Goal: Task Accomplishment & Management: Use online tool/utility

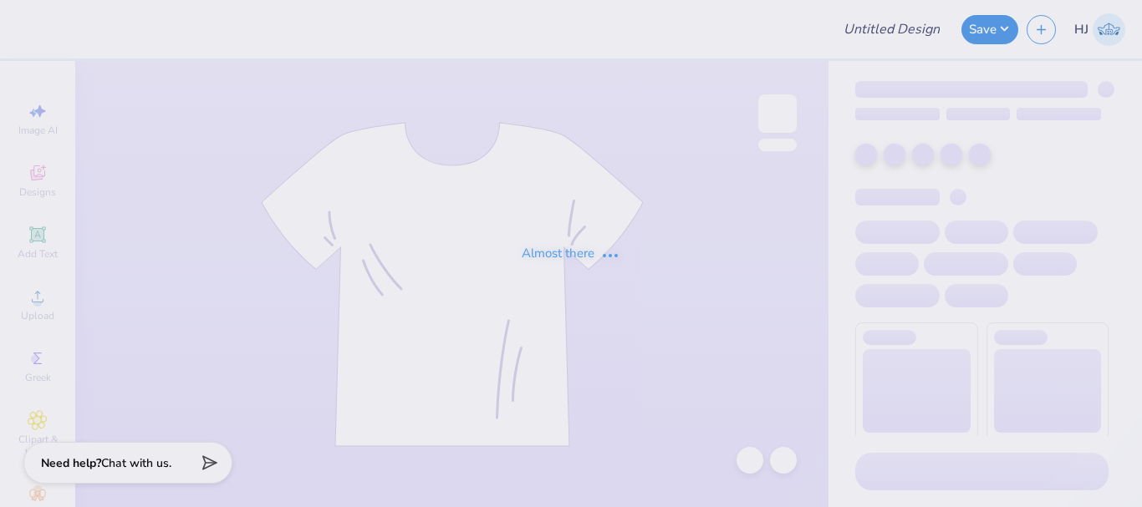
type input "MIT Japan Sloan Club Sweatshirt"
type input "MIT Japan [PERSON_NAME] Club Sweatshirt"
type input "heart shorts"
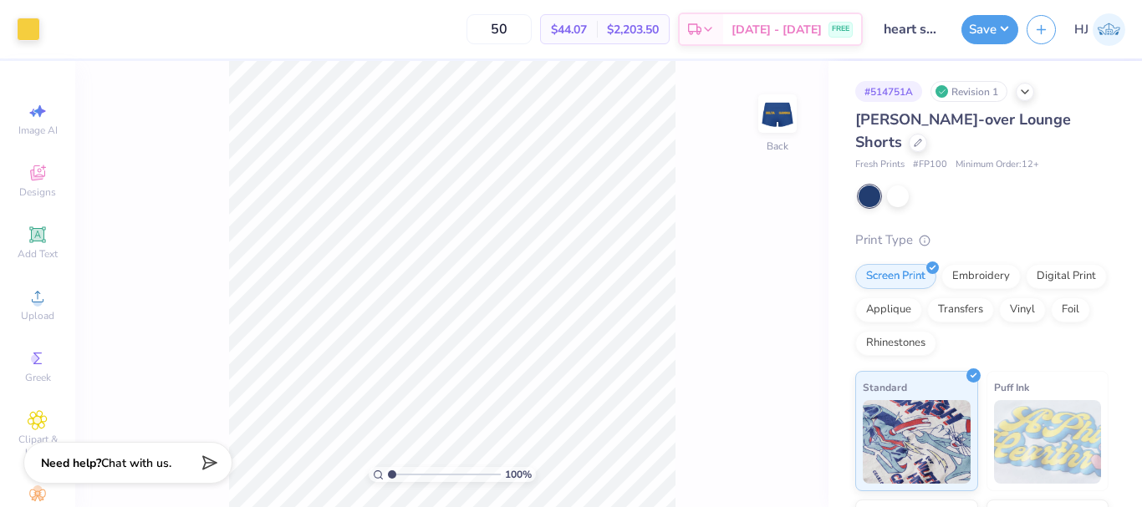
click at [957, 209] on div "Lindsey Fold-over Lounge Shorts Fresh Prints # FP100 Minimum Order: 12 + Print …" at bounding box center [981, 429] width 253 height 640
click at [769, 181] on div "100 % Back" at bounding box center [451, 284] width 753 height 446
click at [949, 196] on div at bounding box center [983, 197] width 250 height 22
click at [916, 164] on span "# FP100" at bounding box center [930, 165] width 34 height 14
click at [969, 170] on span "Minimum Order: 12 +" at bounding box center [997, 165] width 84 height 14
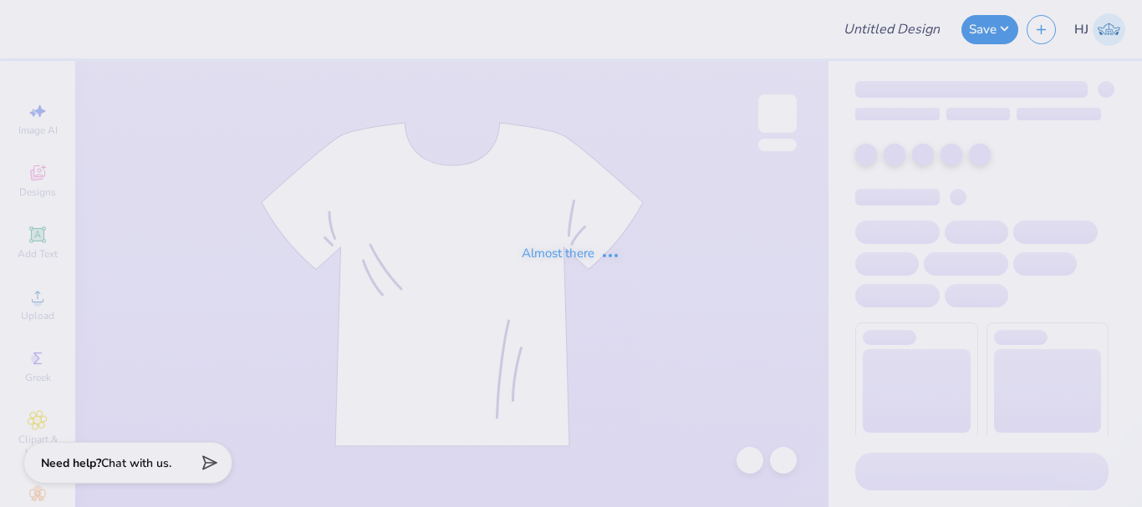
type input "heart shorts"
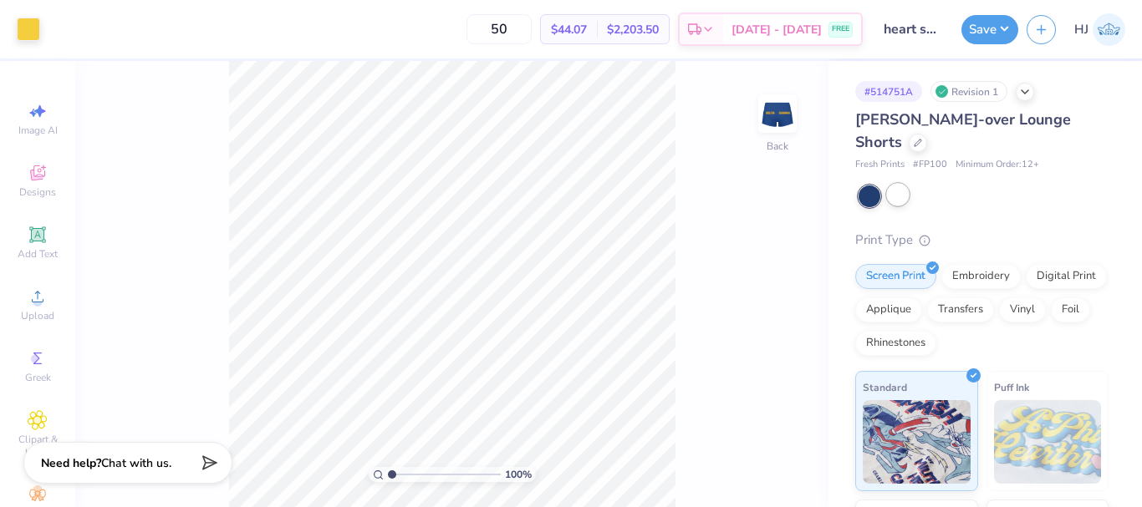
click at [901, 191] on div at bounding box center [898, 195] width 22 height 22
click at [873, 196] on div at bounding box center [869, 197] width 22 height 22
click at [868, 195] on div at bounding box center [869, 197] width 22 height 22
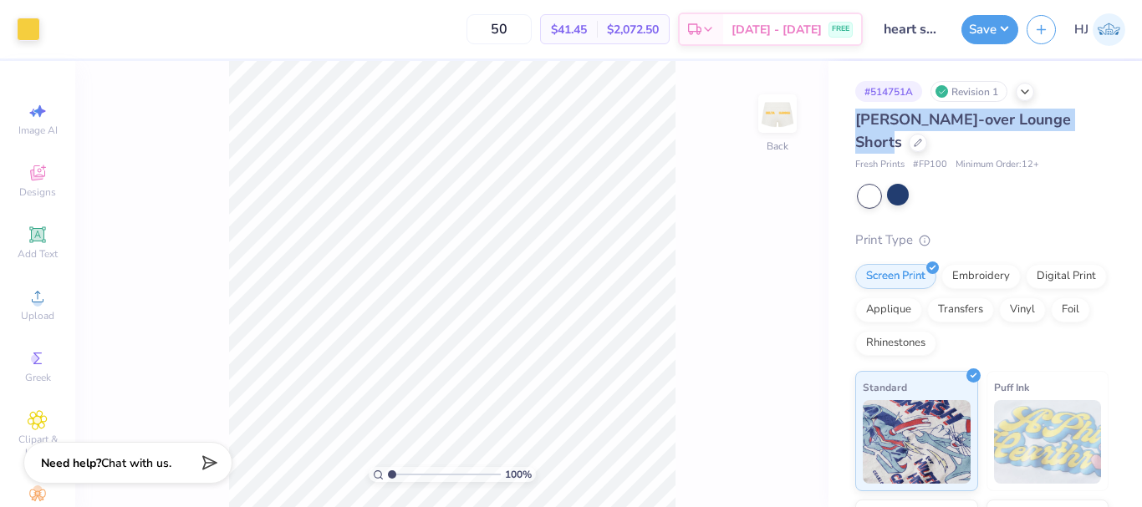
drag, startPoint x: 853, startPoint y: 118, endPoint x: 1092, endPoint y: 128, distance: 239.2
click at [1092, 128] on div "# 514751A Revision 1 Lindsey Fold-over Lounge Shorts Fresh Prints # FP100 Minim…" at bounding box center [984, 405] width 313 height 688
copy span "Lindsey Fold-over Lounge Shorts"
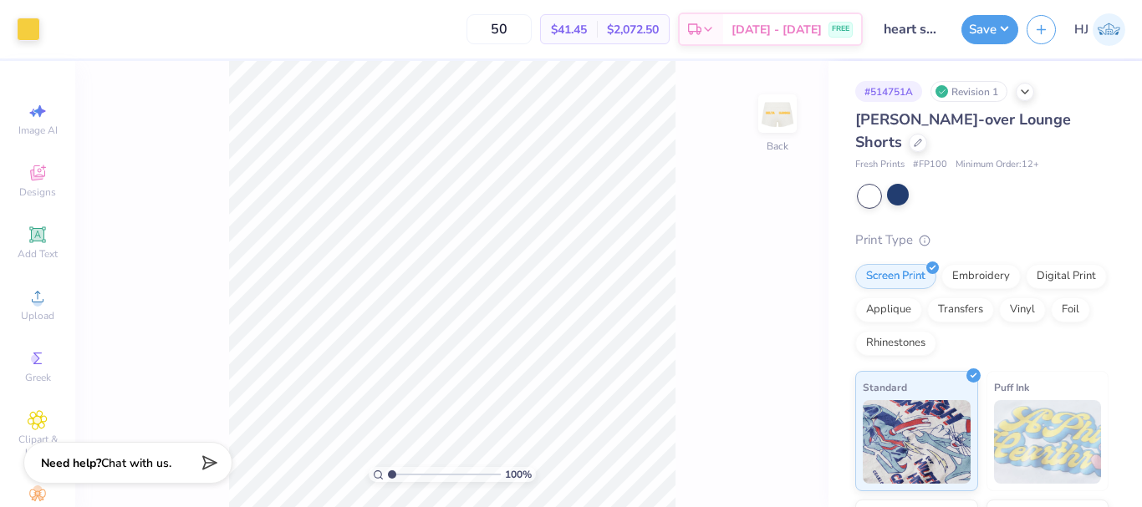
click at [1007, 210] on div "Lindsey Fold-over Lounge Shorts Fresh Prints # FP100 Minimum Order: 12 + Print …" at bounding box center [981, 429] width 253 height 640
click at [913, 138] on icon at bounding box center [917, 141] width 8 height 8
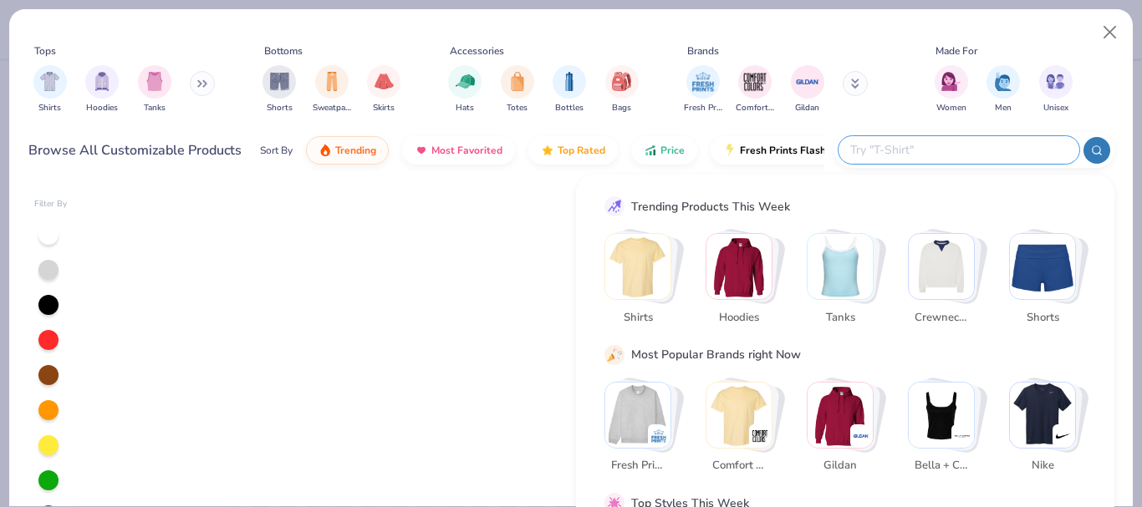
click at [992, 150] on input "text" at bounding box center [957, 149] width 219 height 19
paste input "Lindsey Fold-over Lounge Shorts"
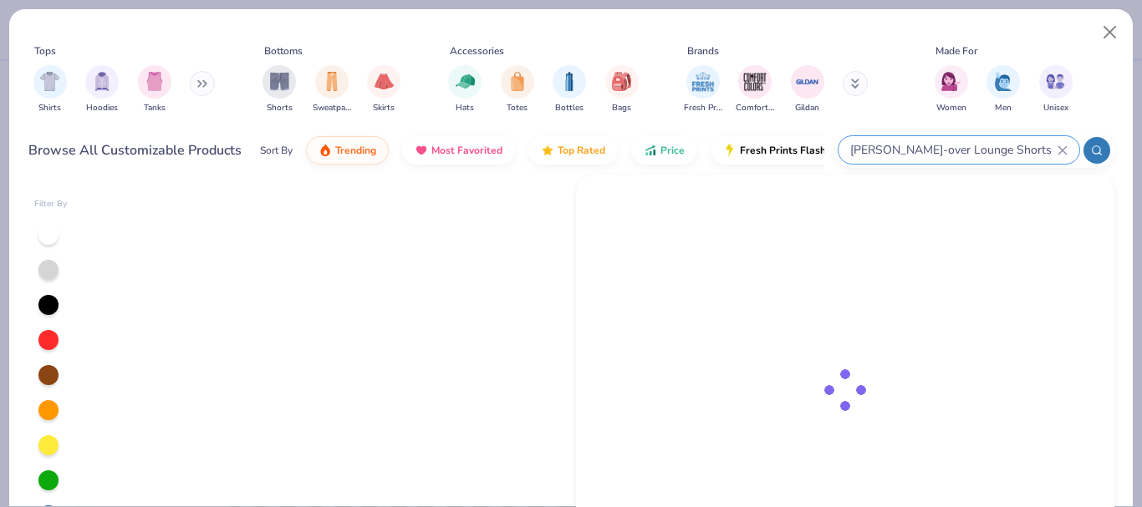
type input "Lindsey Fold-over Lounge Shorts"
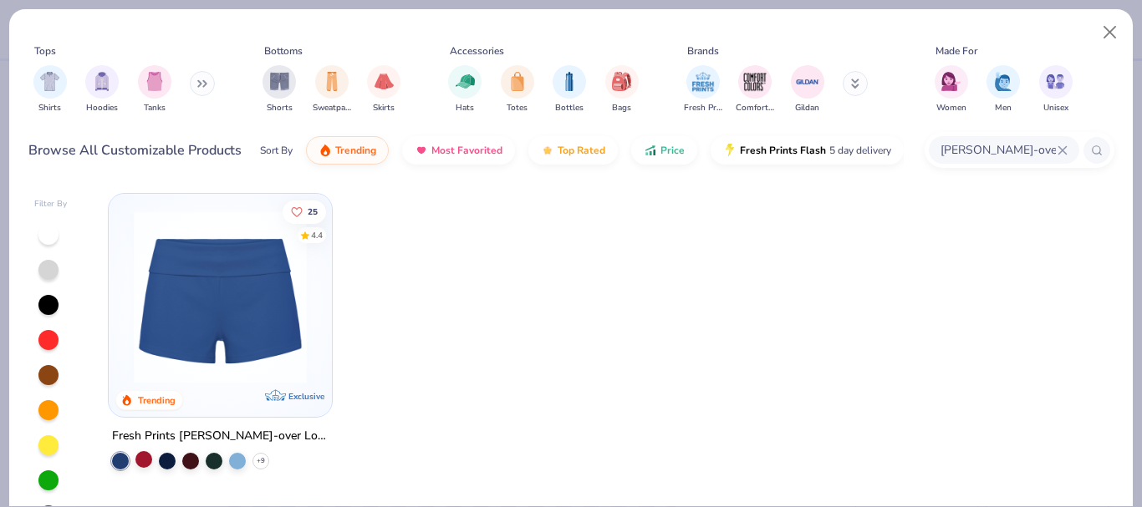
click at [145, 459] on div at bounding box center [143, 459] width 17 height 17
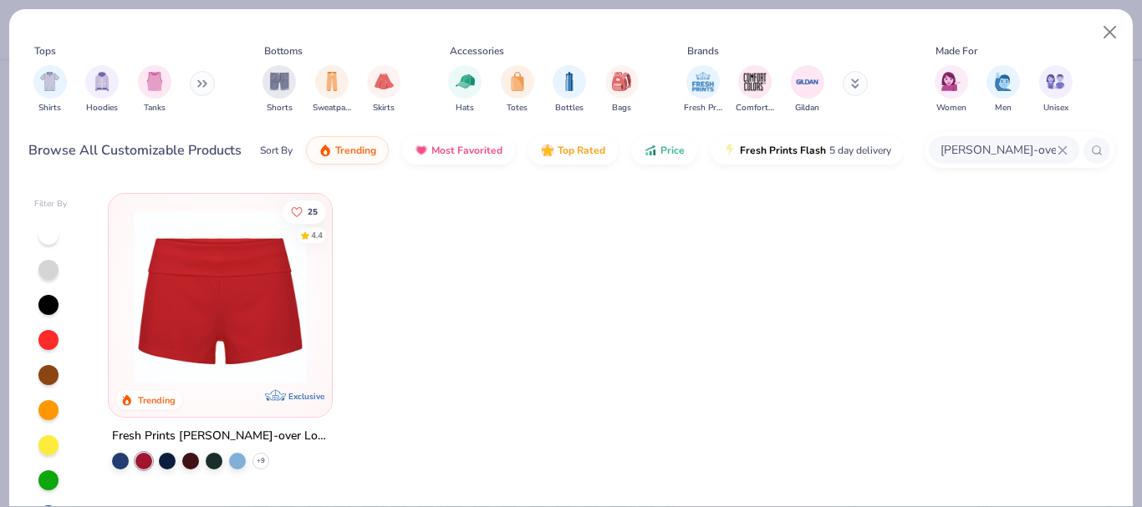
click at [225, 303] on img at bounding box center [220, 297] width 190 height 173
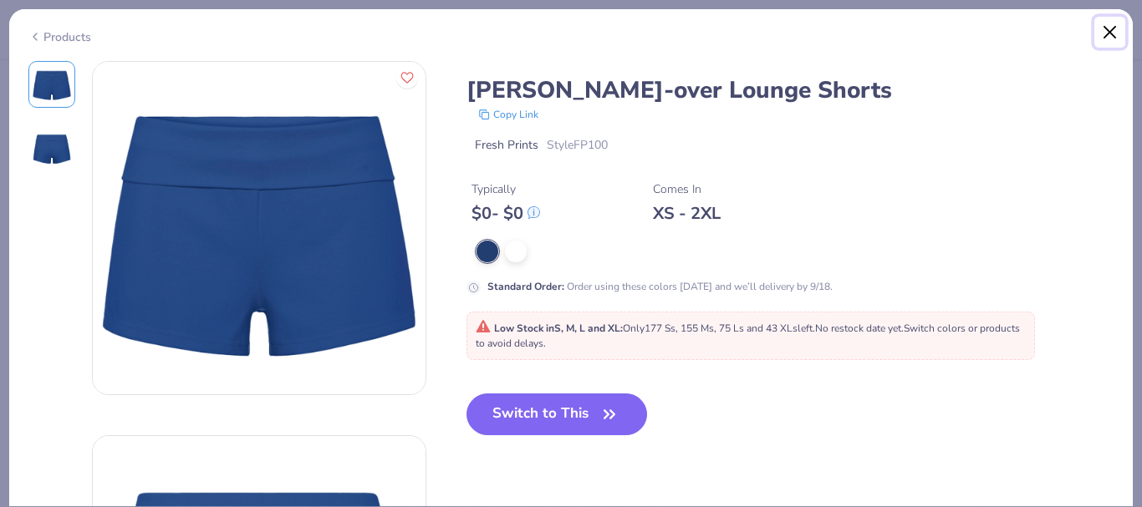
click at [1110, 37] on button "Close" at bounding box center [1110, 33] width 32 height 32
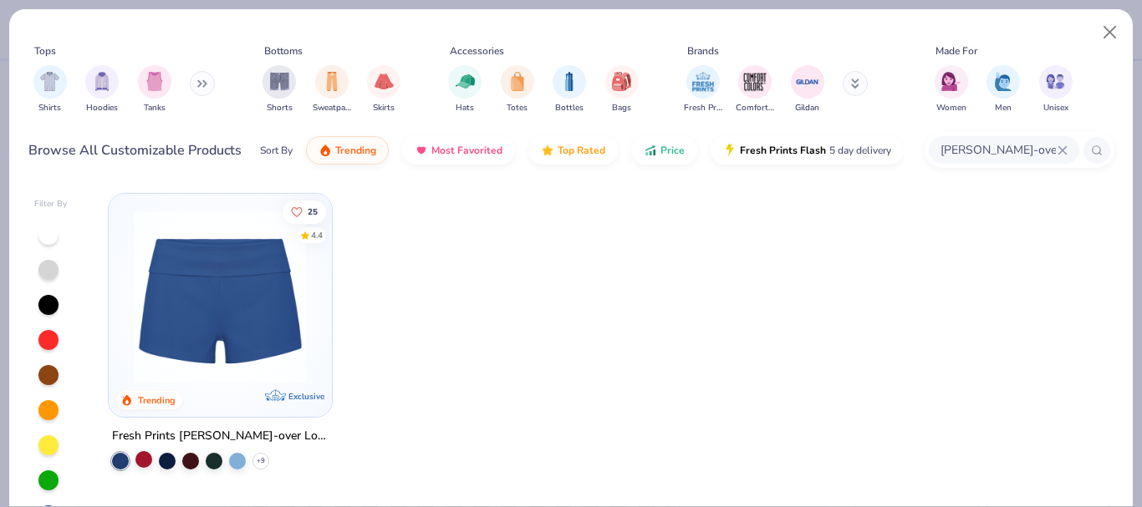
click at [143, 458] on div at bounding box center [143, 459] width 17 height 17
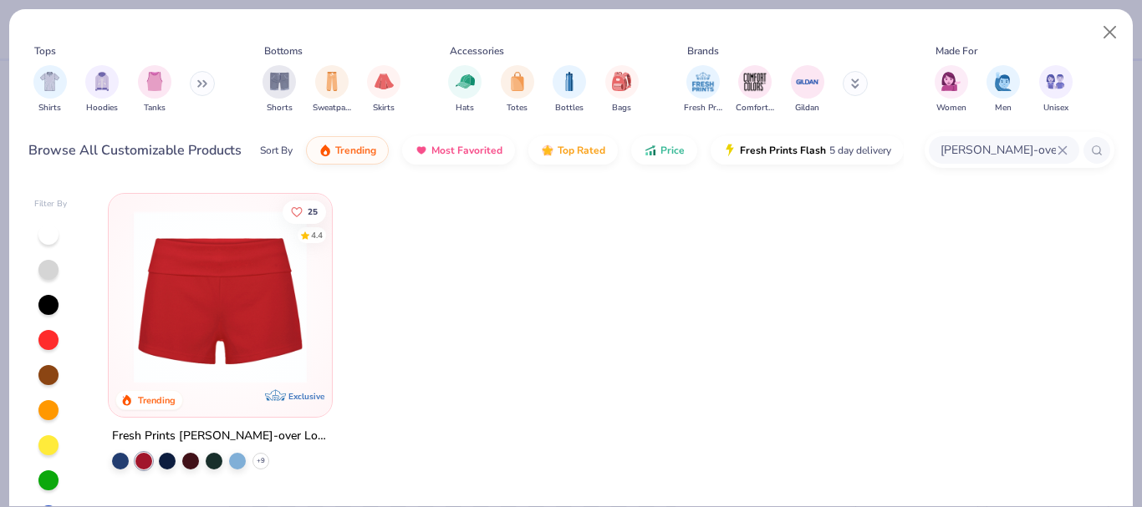
click at [227, 308] on img at bounding box center [220, 297] width 190 height 173
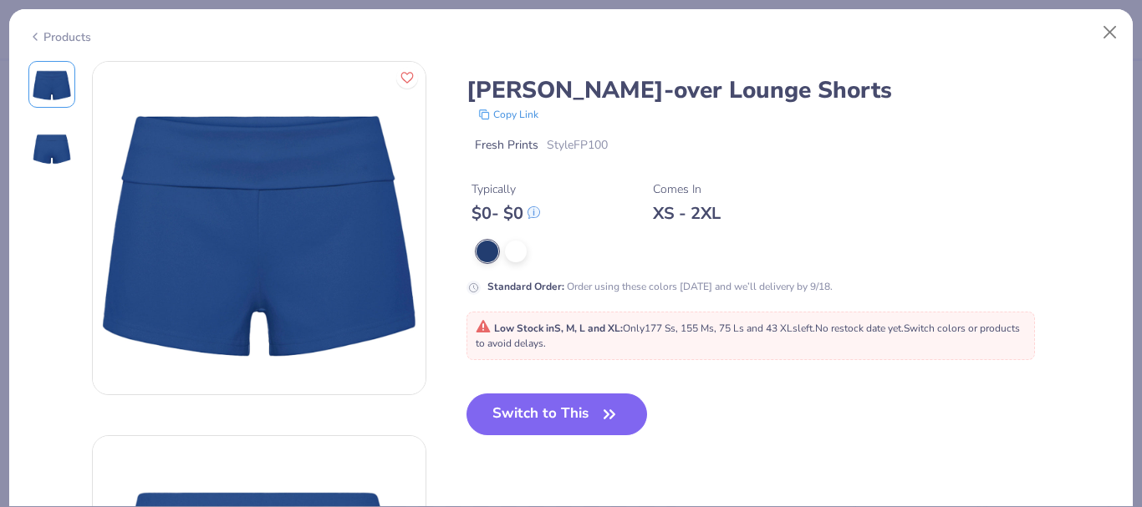
click at [542, 247] on div at bounding box center [795, 252] width 638 height 22
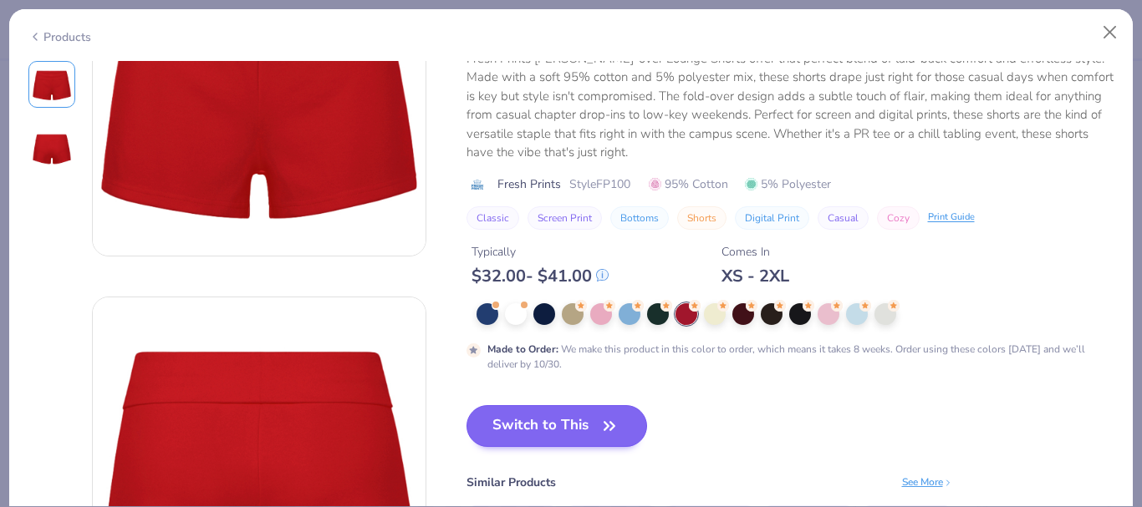
scroll to position [167, 0]
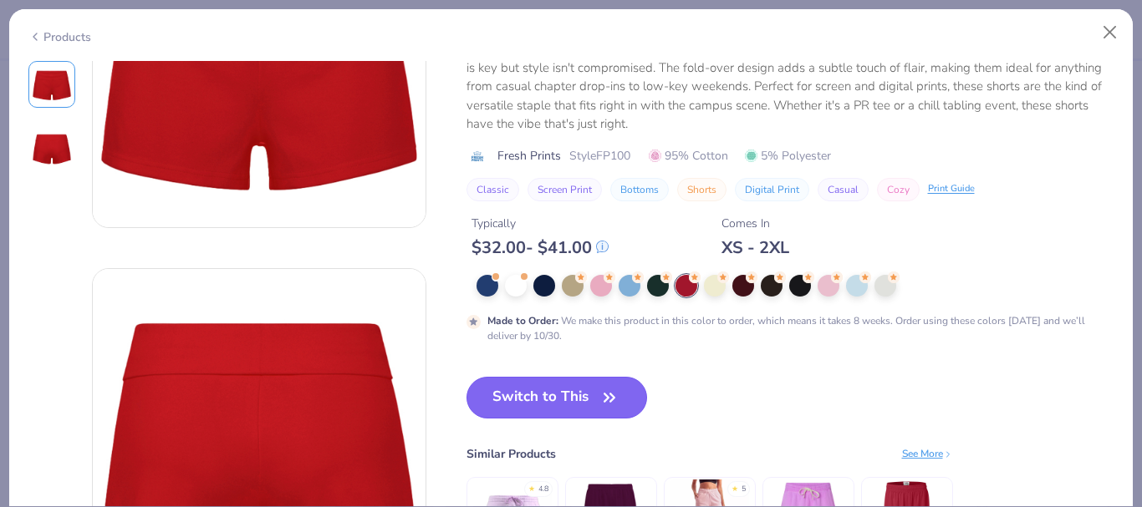
click at [567, 404] on button "Switch to This" at bounding box center [556, 398] width 181 height 42
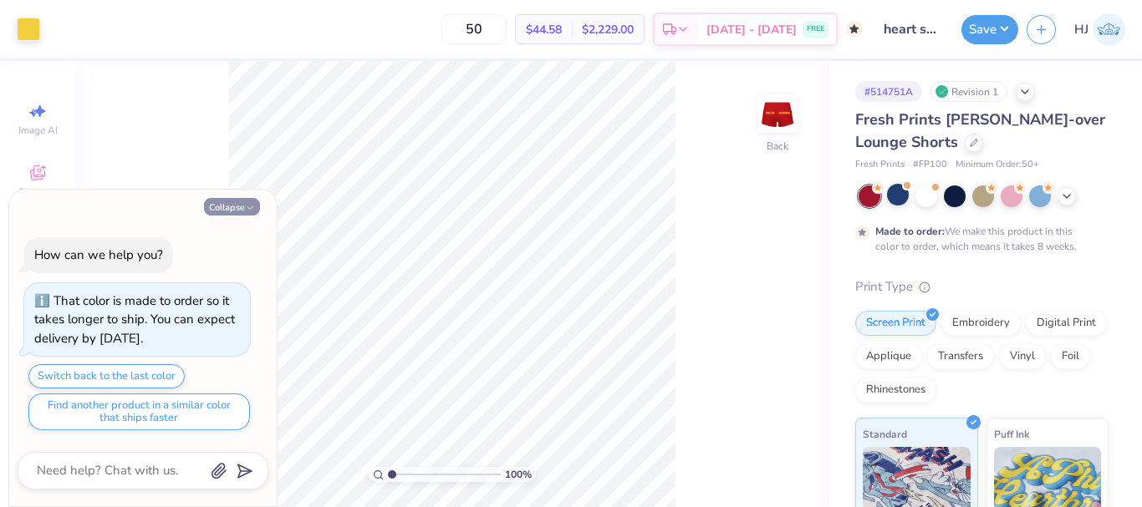
click at [232, 204] on button "Collapse" at bounding box center [232, 207] width 56 height 18
type textarea "x"
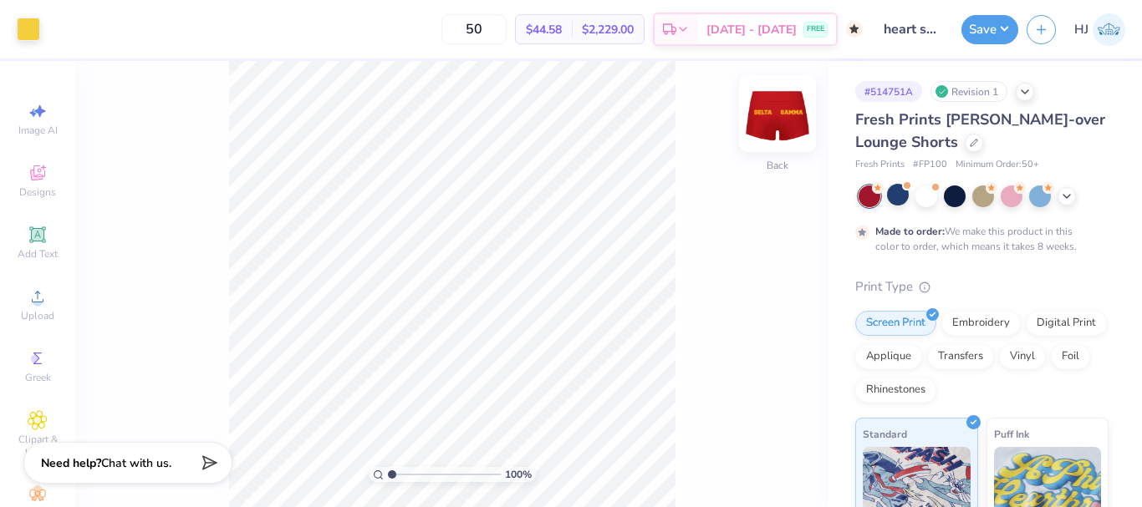
click at [762, 123] on img at bounding box center [777, 113] width 67 height 67
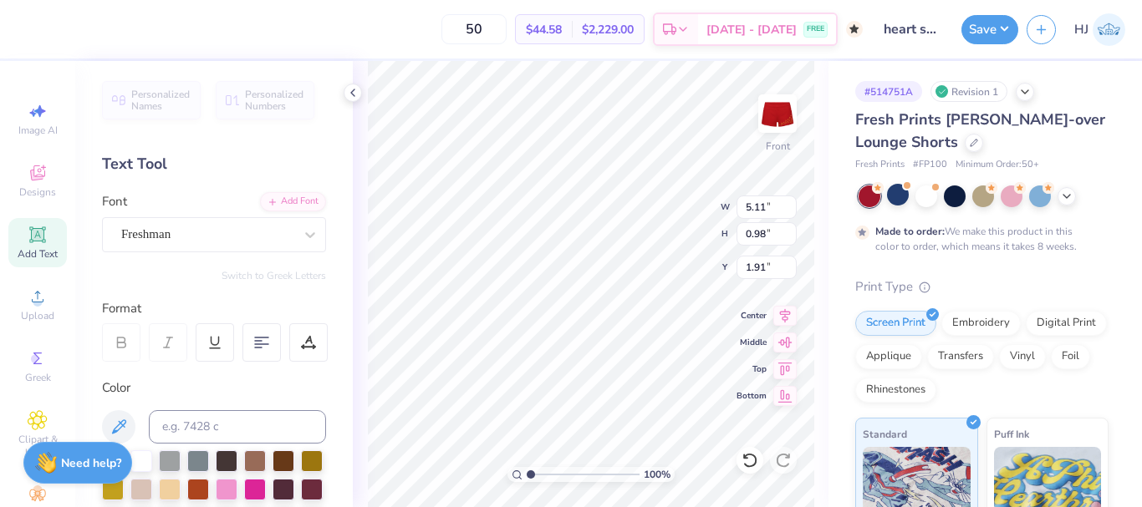
type input "5.11"
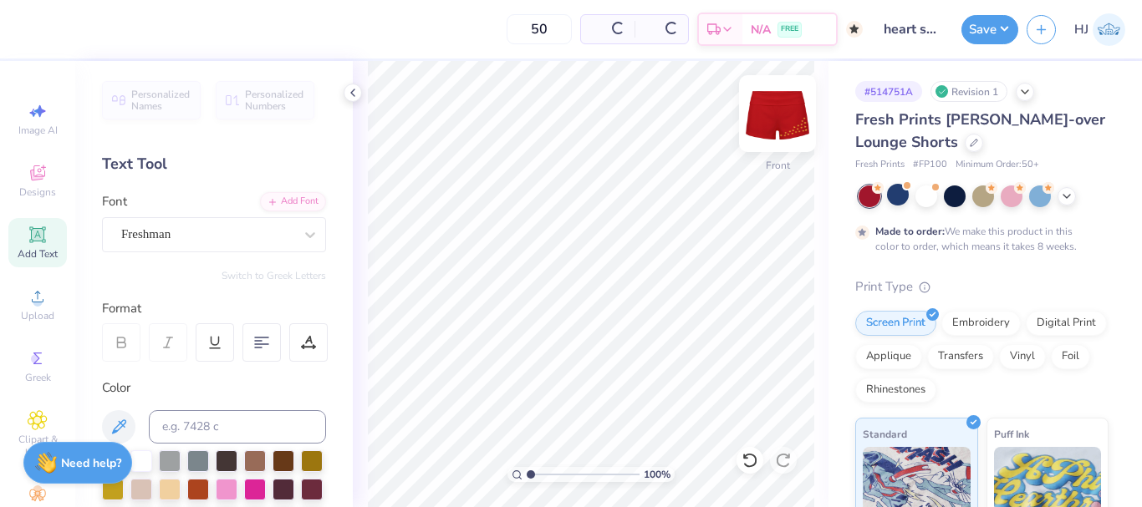
click at [772, 125] on img at bounding box center [777, 113] width 67 height 67
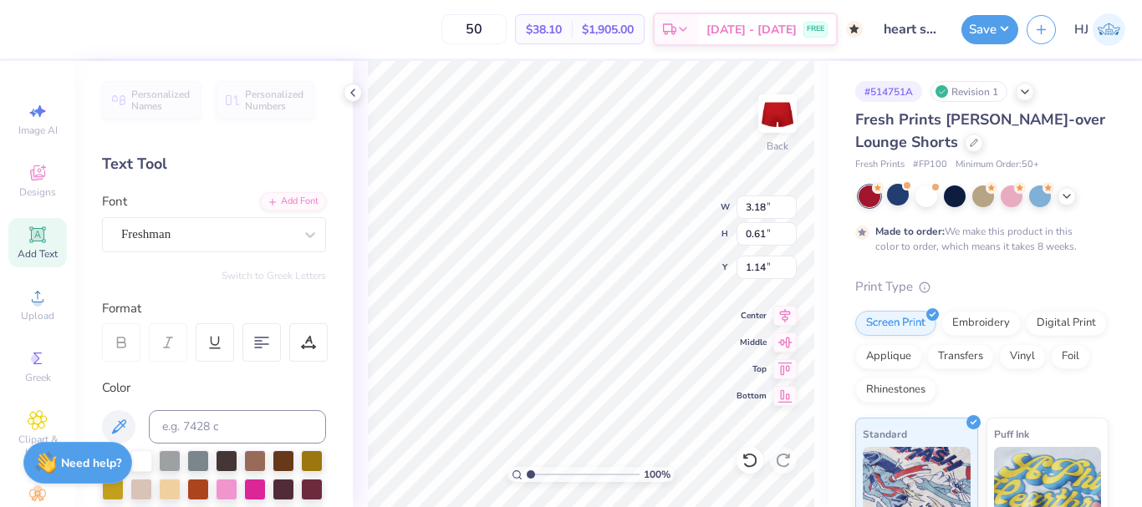
type input "6.00"
type input "5.40"
type input "5.99"
type input "1.05"
type input "5.18"
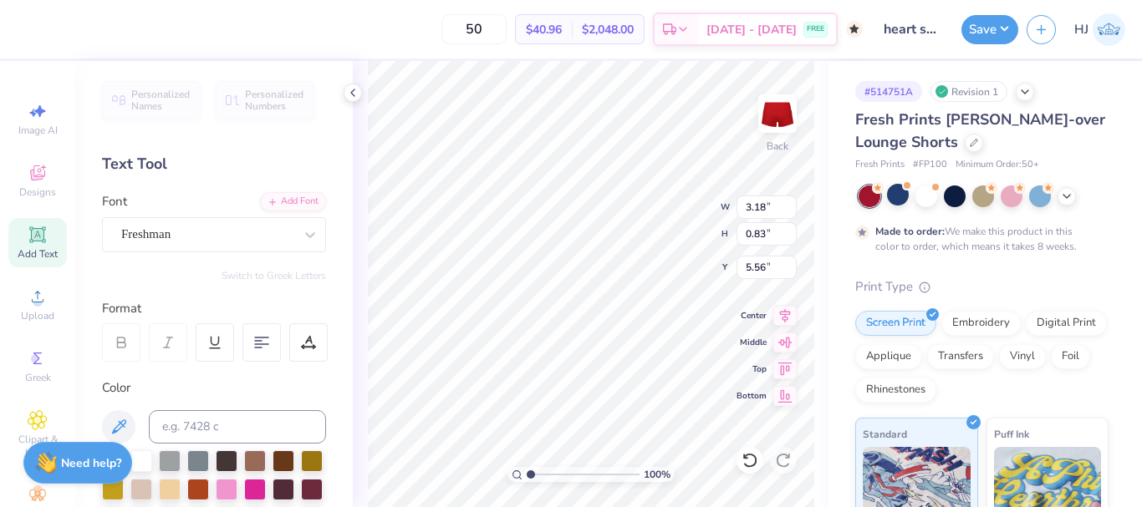
type input "5.40"
type input "2.52"
type input "0.79"
type input "5.18"
type input "5.99"
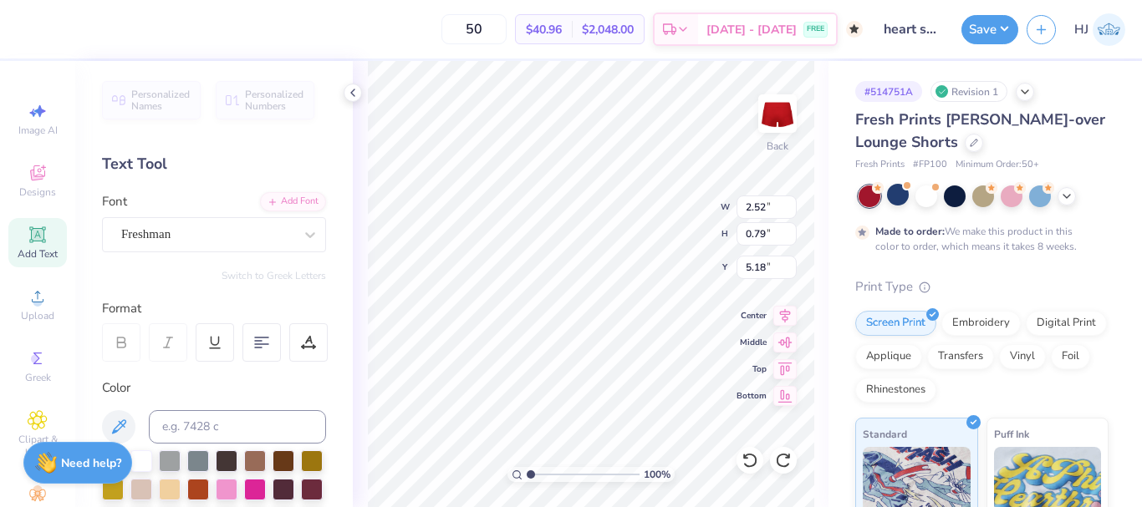
type input "1.05"
type input "6.14"
type input "4.26"
type input "2.74"
type input "5.99"
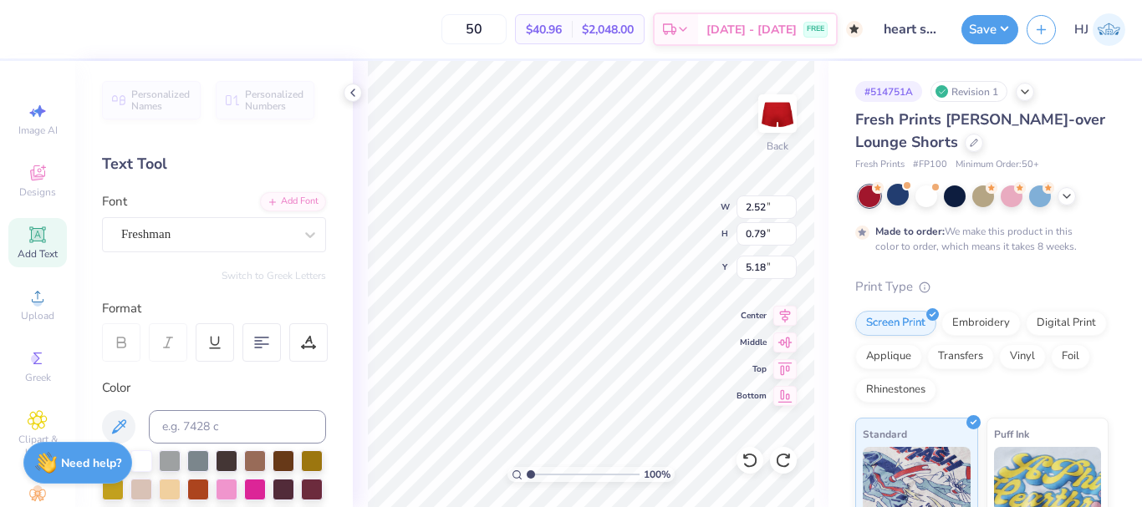
type input "1.05"
click at [771, 205] on input "5.99" at bounding box center [766, 207] width 60 height 23
type input "5.00"
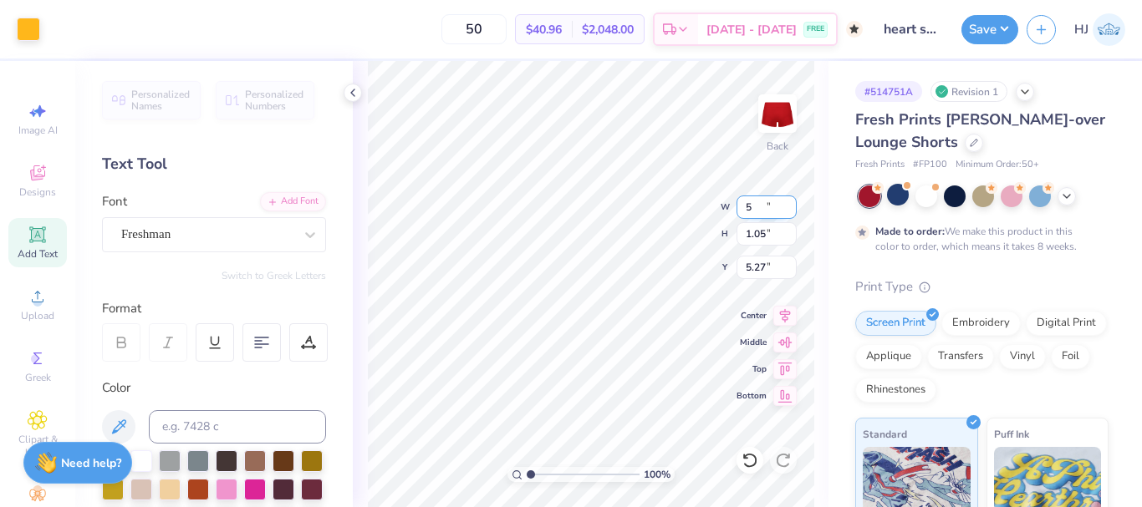
type input "0.87"
type input "5.27"
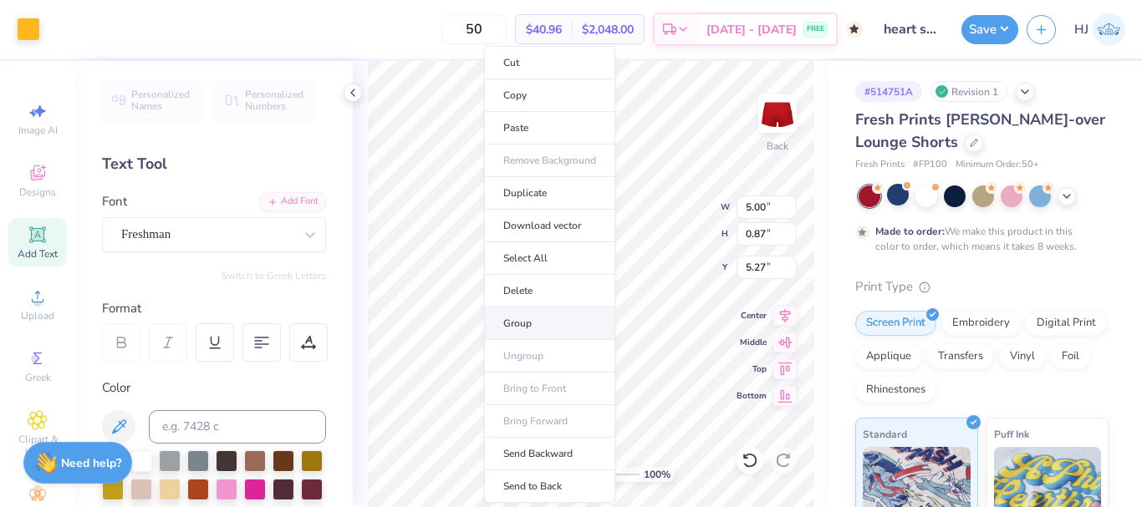
click at [542, 323] on li "Group" at bounding box center [549, 324] width 131 height 33
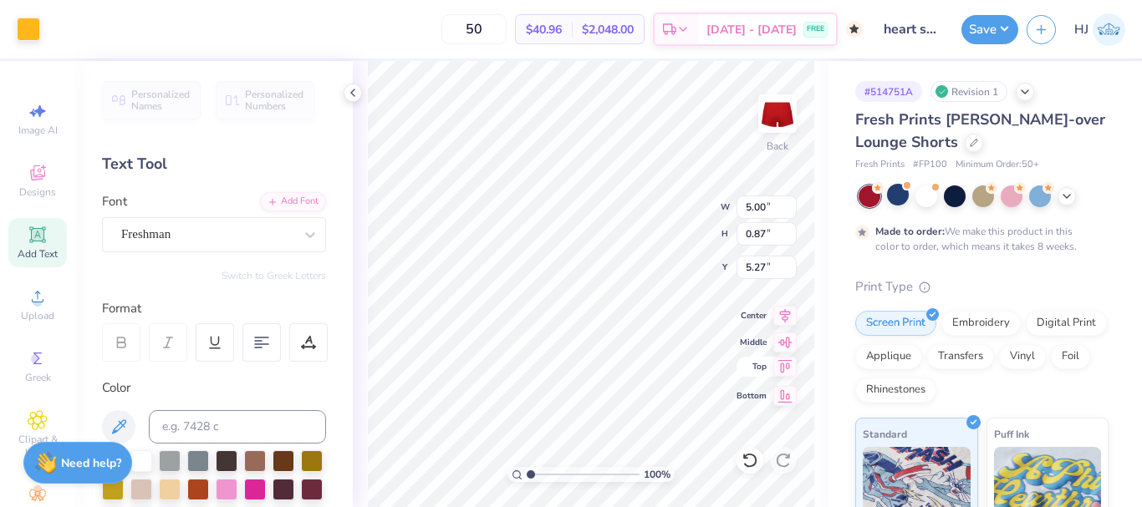
type input "4.97"
type input "1.21"
type input "5.10"
type input "5.28"
type input "4.95"
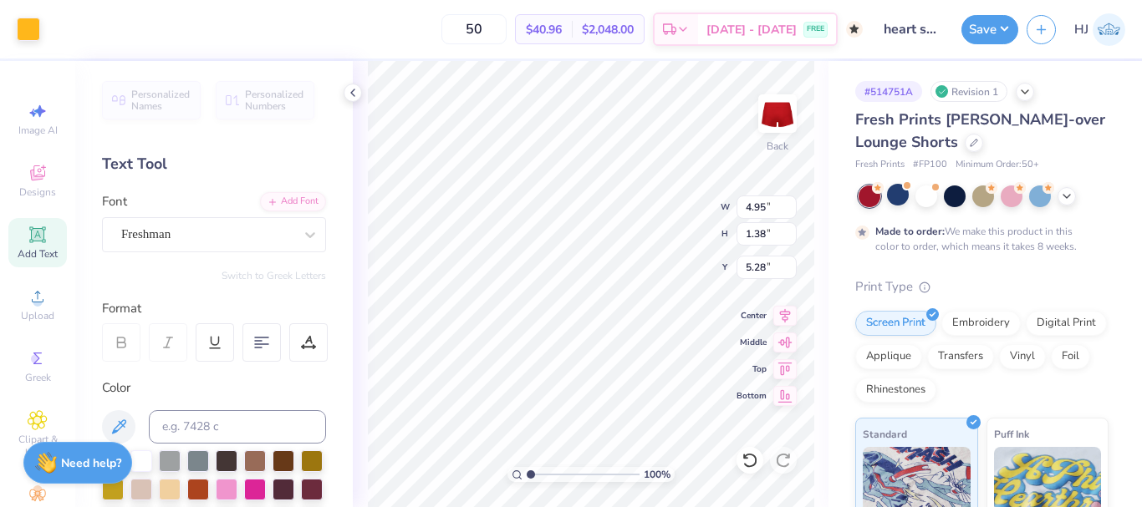
type input "1.38"
type input "5.19"
type input "2.62"
type input "0.95"
type input "5.63"
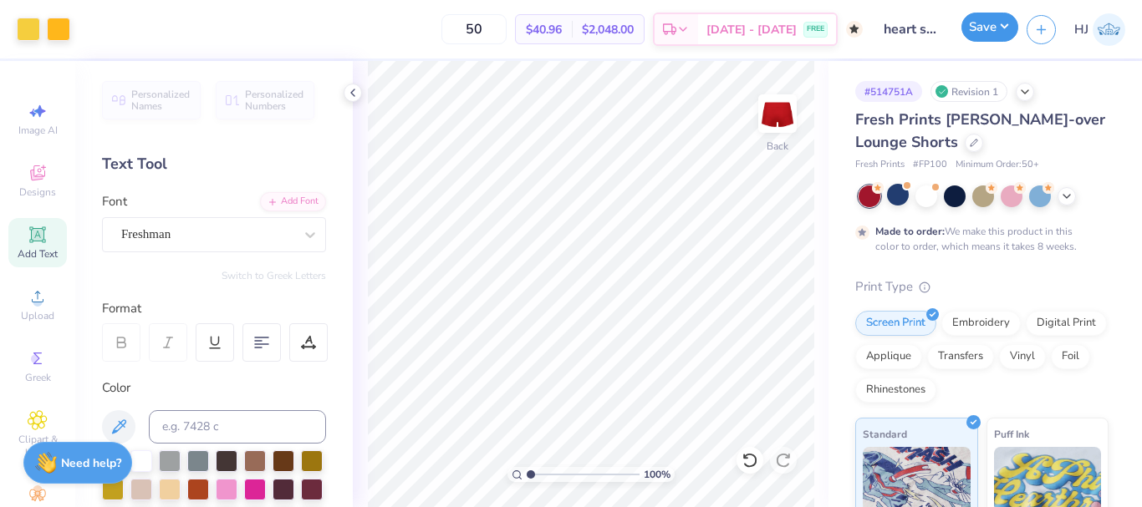
click at [987, 33] on button "Save" at bounding box center [989, 27] width 57 height 29
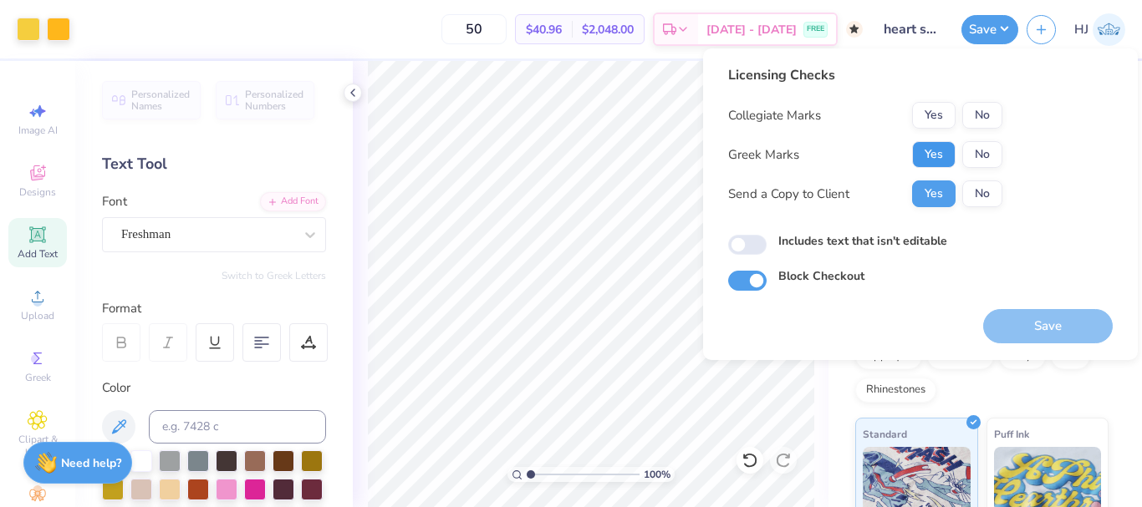
click at [928, 155] on button "Yes" at bounding box center [933, 154] width 43 height 27
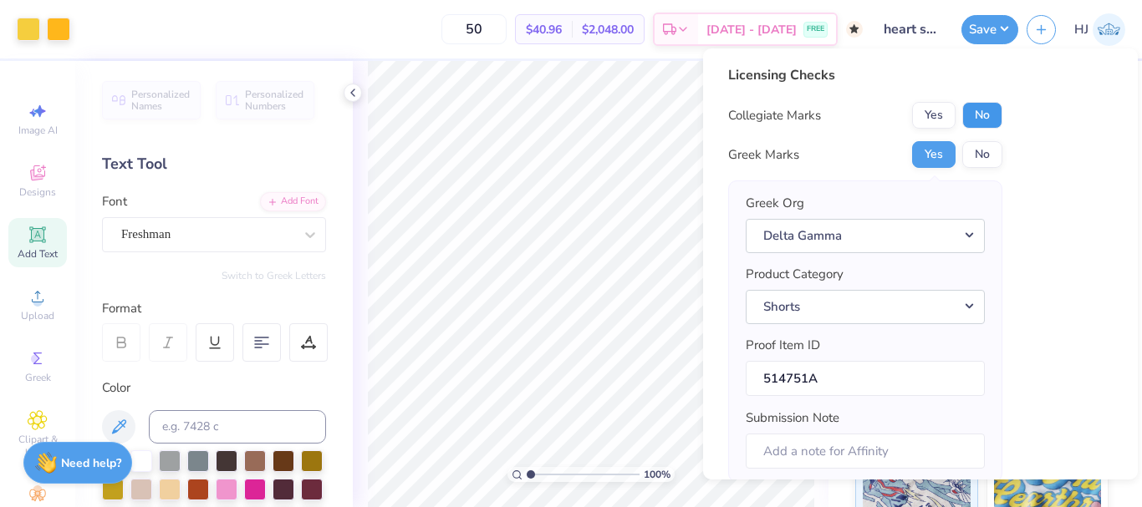
click at [982, 114] on button "No" at bounding box center [982, 115] width 40 height 27
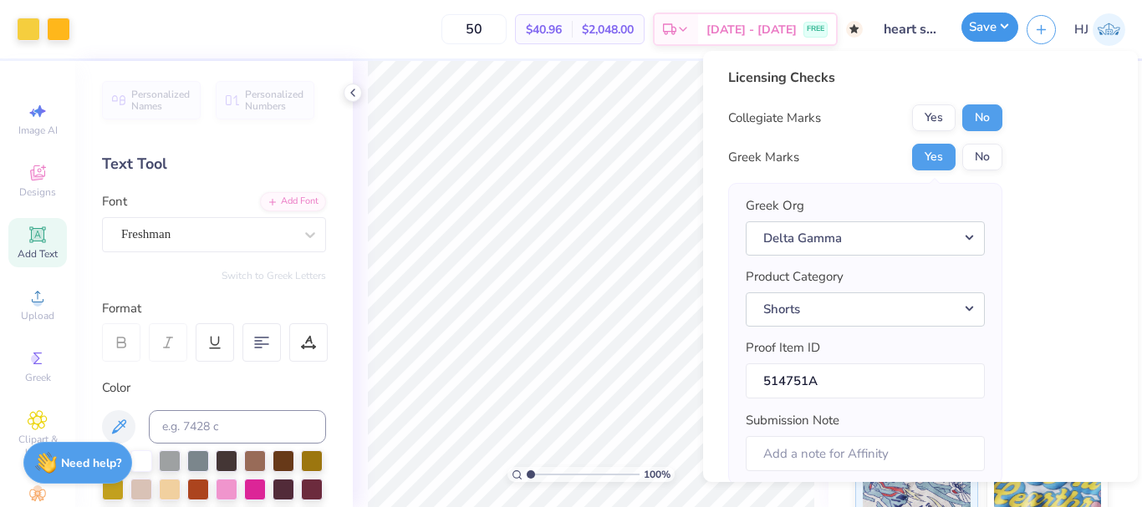
click at [1003, 28] on button "Save" at bounding box center [989, 27] width 57 height 29
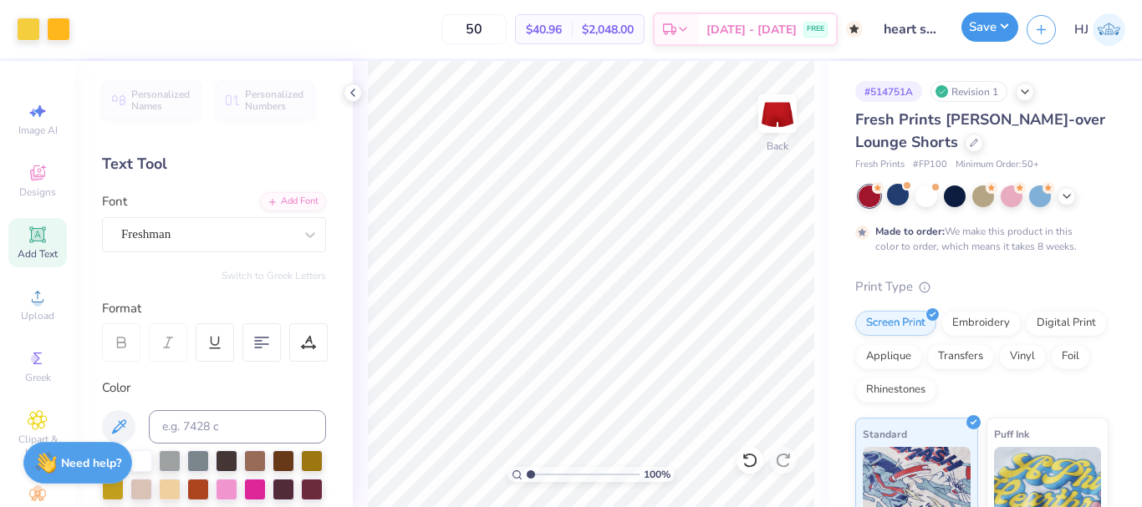
click at [1012, 25] on button "Save" at bounding box center [989, 27] width 57 height 29
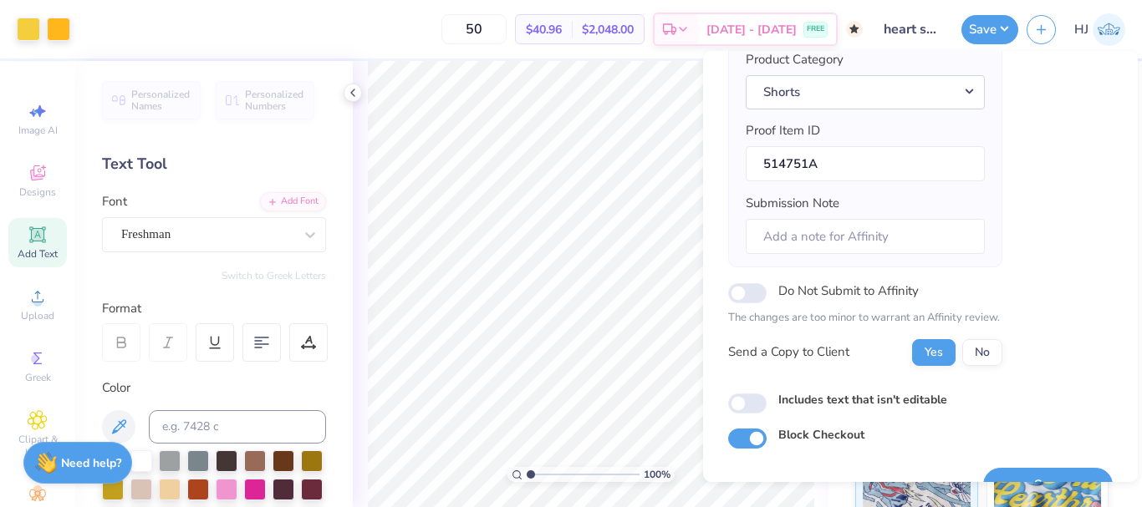
scroll to position [253, 0]
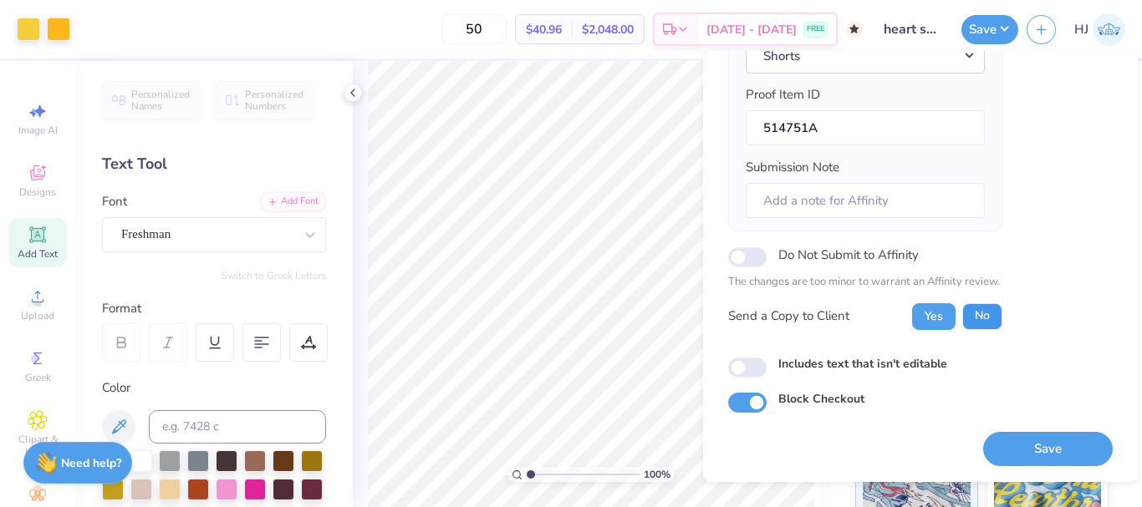
click at [969, 310] on button "No" at bounding box center [982, 316] width 40 height 27
click at [939, 308] on button "Yes" at bounding box center [933, 316] width 43 height 27
click at [979, 323] on button "No" at bounding box center [982, 316] width 40 height 27
click at [1025, 451] on button "Save" at bounding box center [1048, 449] width 130 height 34
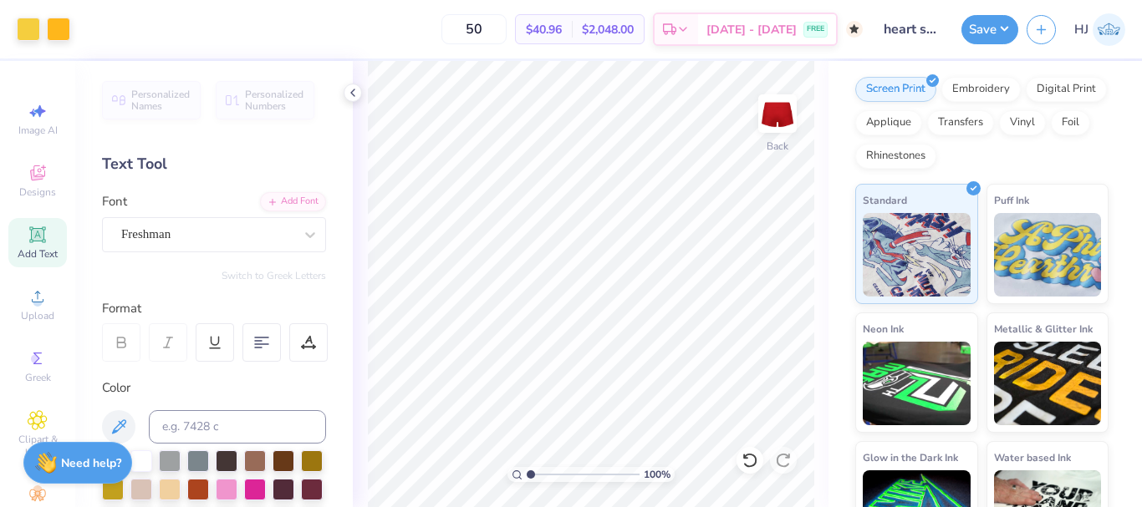
scroll to position [205, 0]
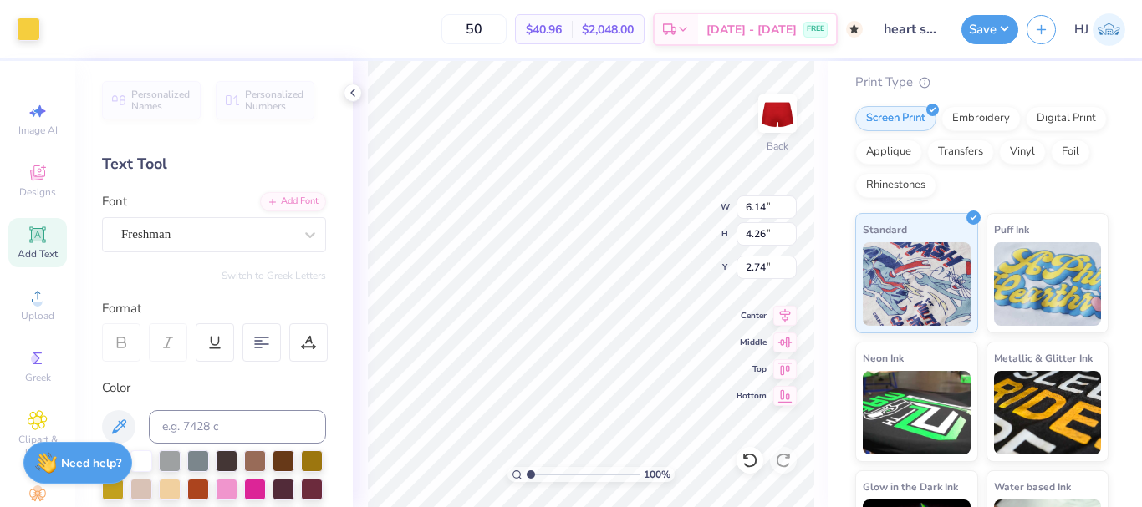
type input "2.09"
type input "0.87"
type input "5.19"
click at [63, 23] on div at bounding box center [58, 27] width 23 height 23
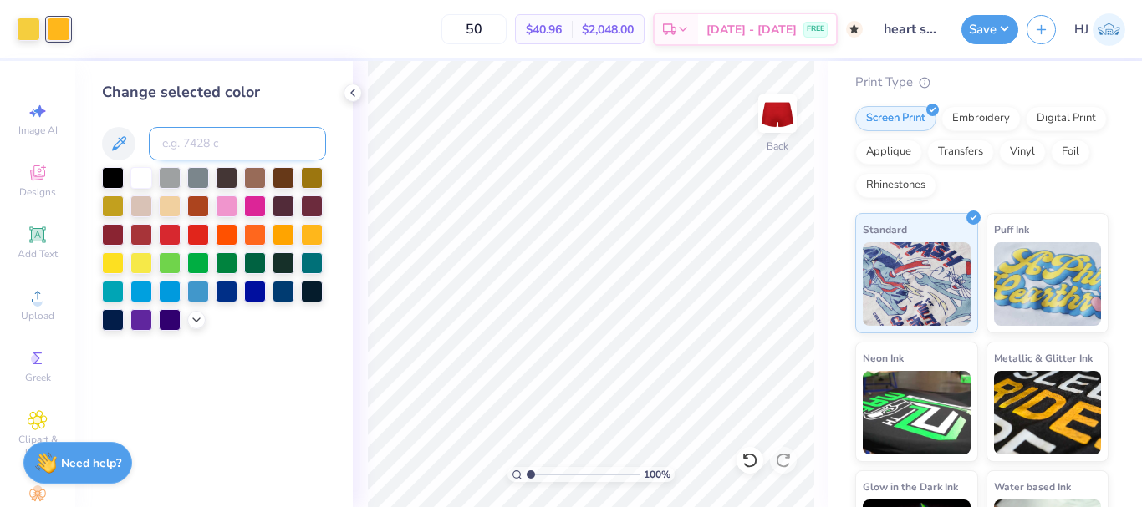
click at [204, 139] on input at bounding box center [237, 143] width 177 height 33
type input "129"
type input "c"
click at [352, 91] on icon at bounding box center [352, 92] width 13 height 13
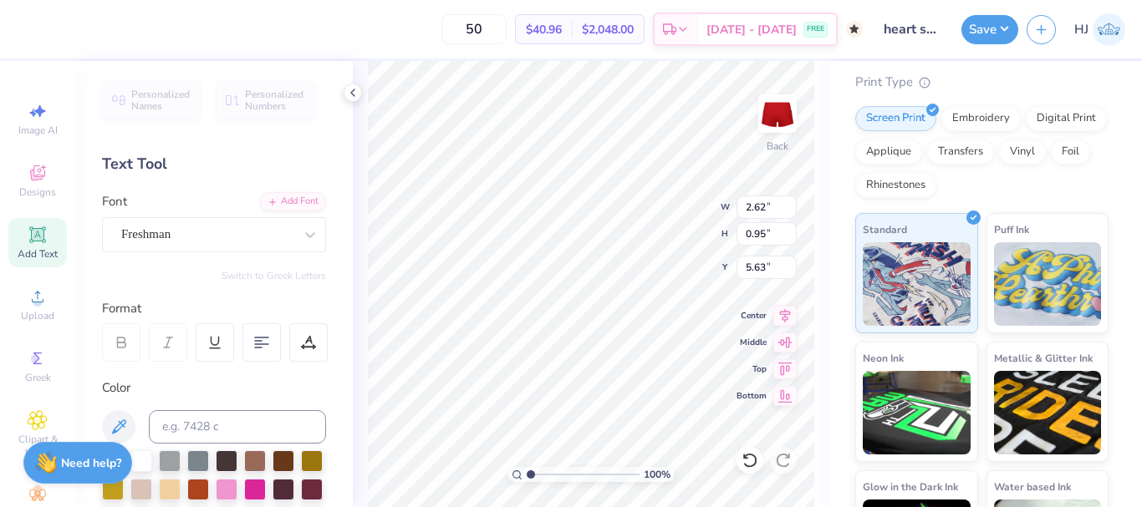
drag, startPoint x: 304, startPoint y: 338, endPoint x: 365, endPoint y: 337, distance: 61.0
click at [308, 338] on icon at bounding box center [308, 342] width 15 height 15
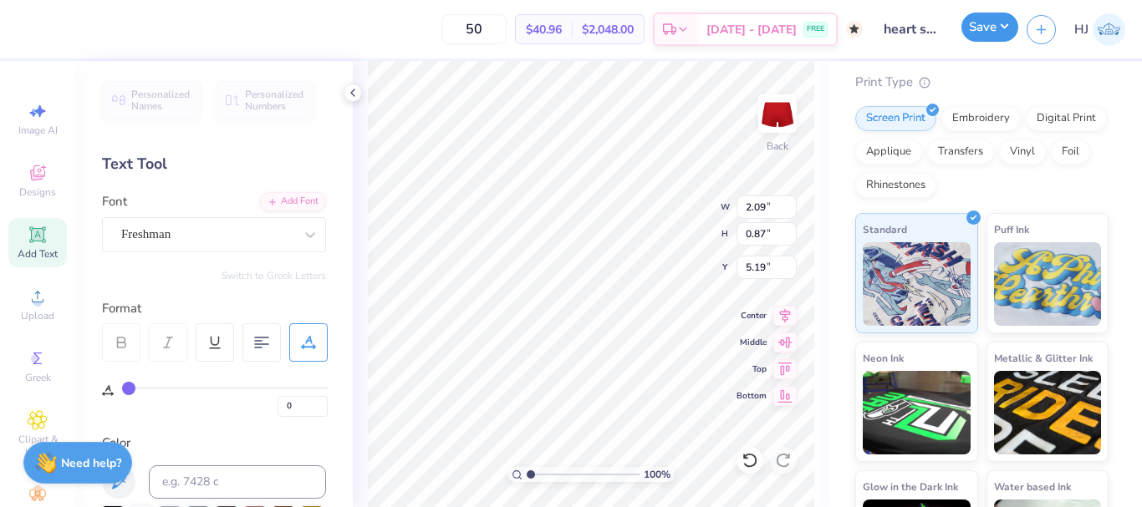
click at [1009, 18] on button "Save" at bounding box center [989, 27] width 57 height 29
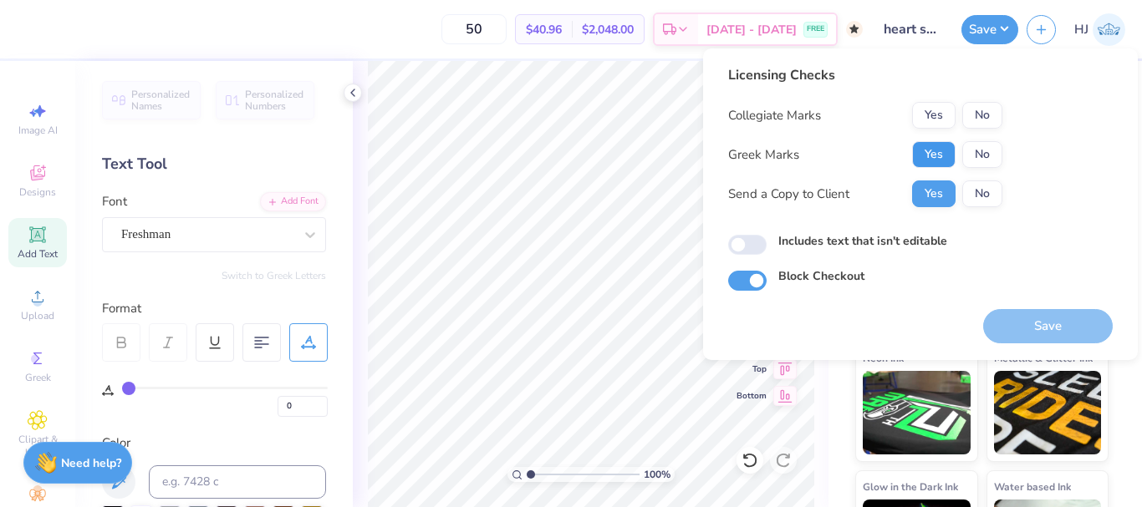
click at [940, 146] on button "Yes" at bounding box center [933, 154] width 43 height 27
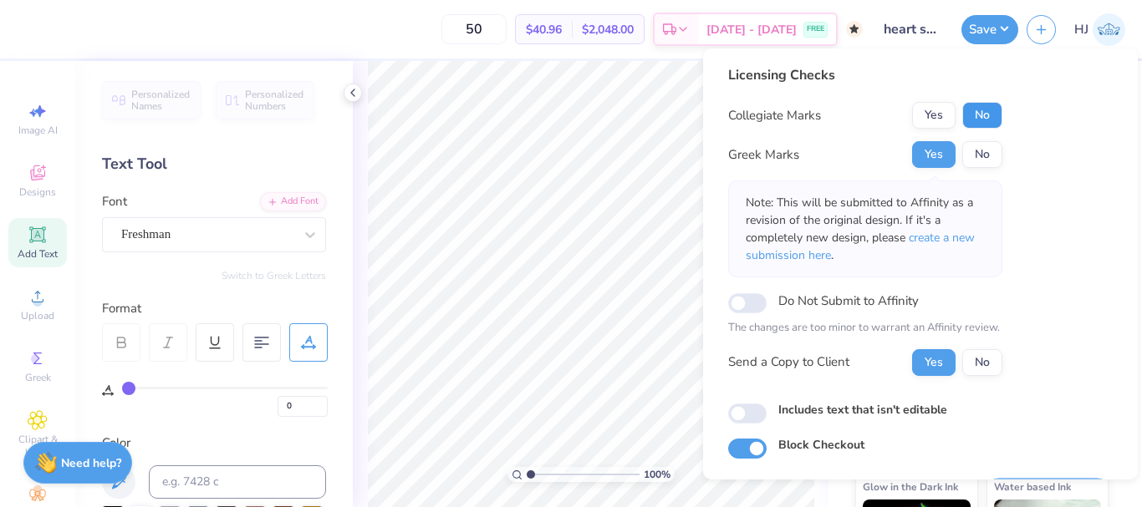
click at [979, 111] on button "No" at bounding box center [982, 115] width 40 height 27
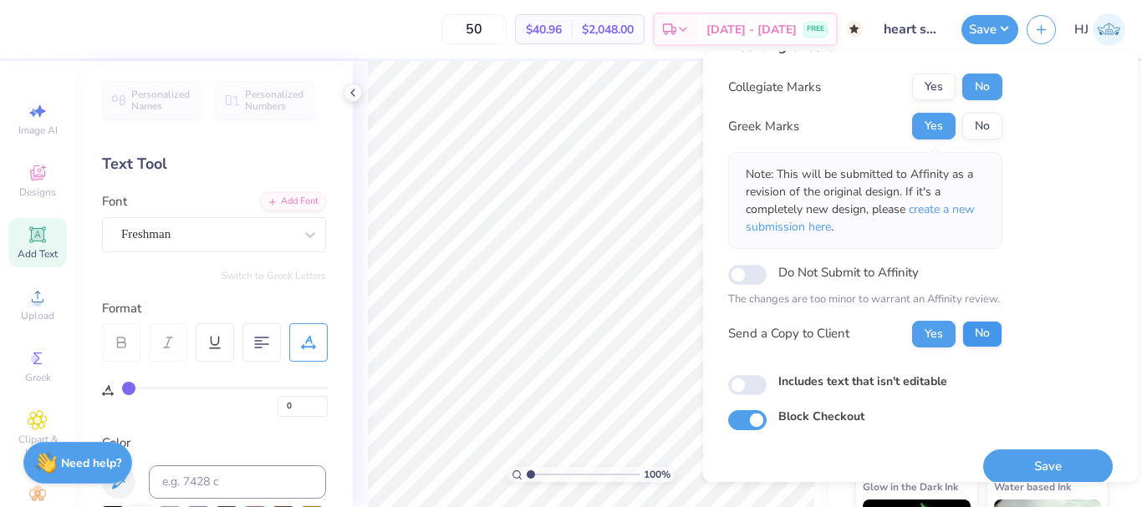
scroll to position [48, 0]
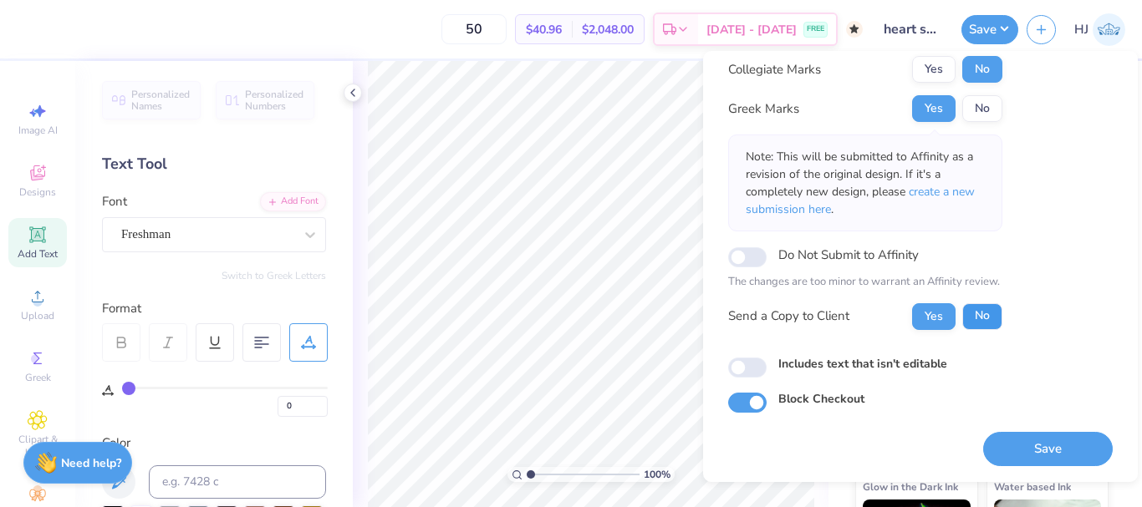
click at [978, 307] on button "No" at bounding box center [982, 316] width 40 height 27
click at [1030, 444] on button "Save" at bounding box center [1048, 449] width 130 height 34
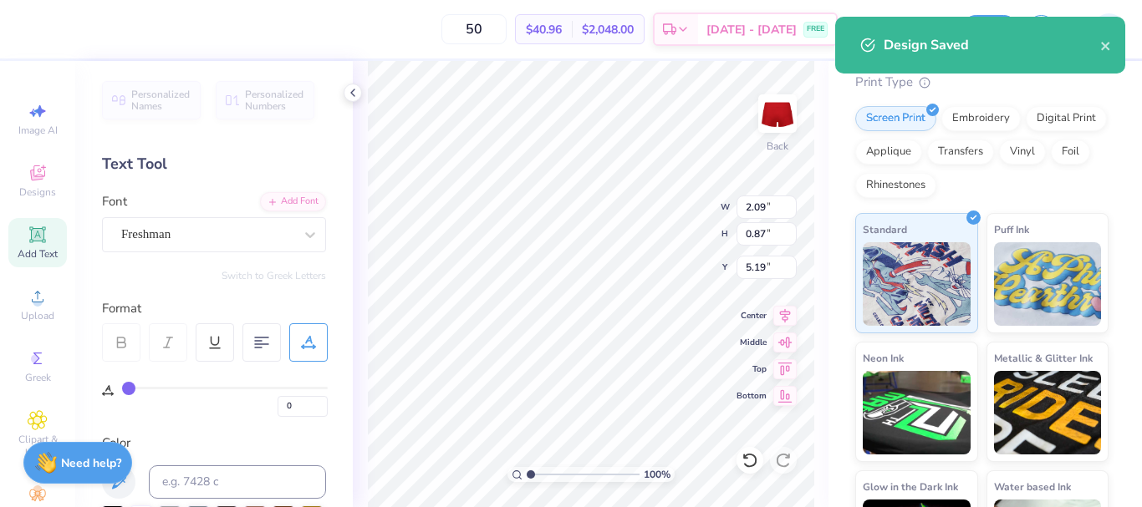
type input "6.14"
type input "4.26"
type input "2.74"
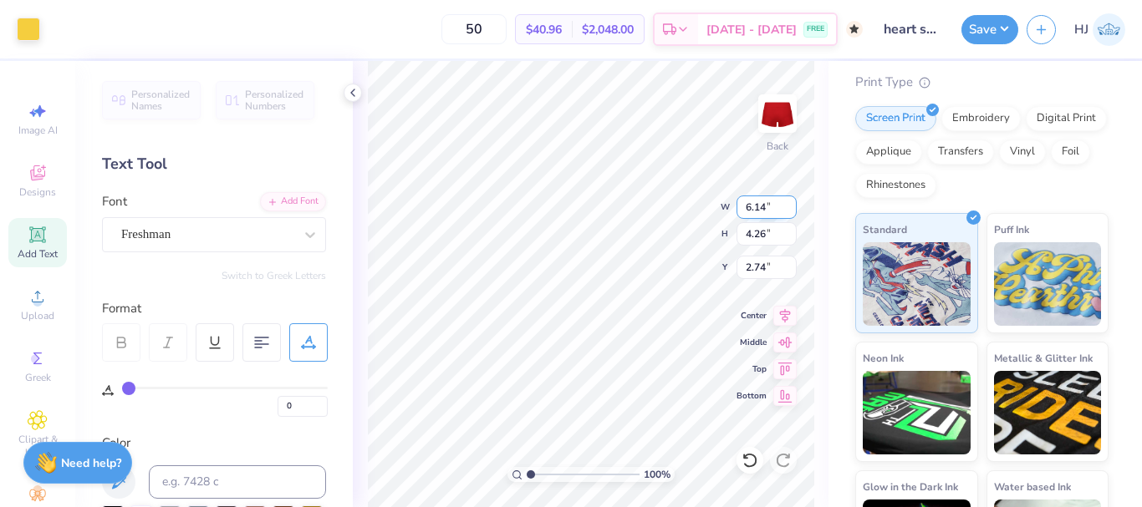
click at [762, 203] on input "6.14" at bounding box center [766, 207] width 60 height 23
type input "6.00"
type input "4.17"
type input "2.79"
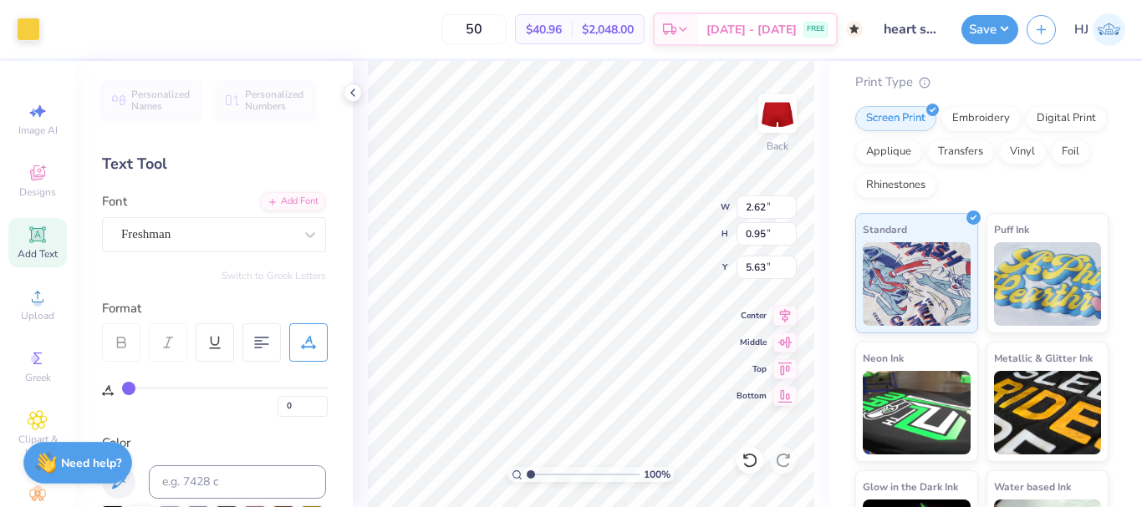
type input "2.62"
type input "0.95"
type input "5.63"
type input "6.00"
type input "4.17"
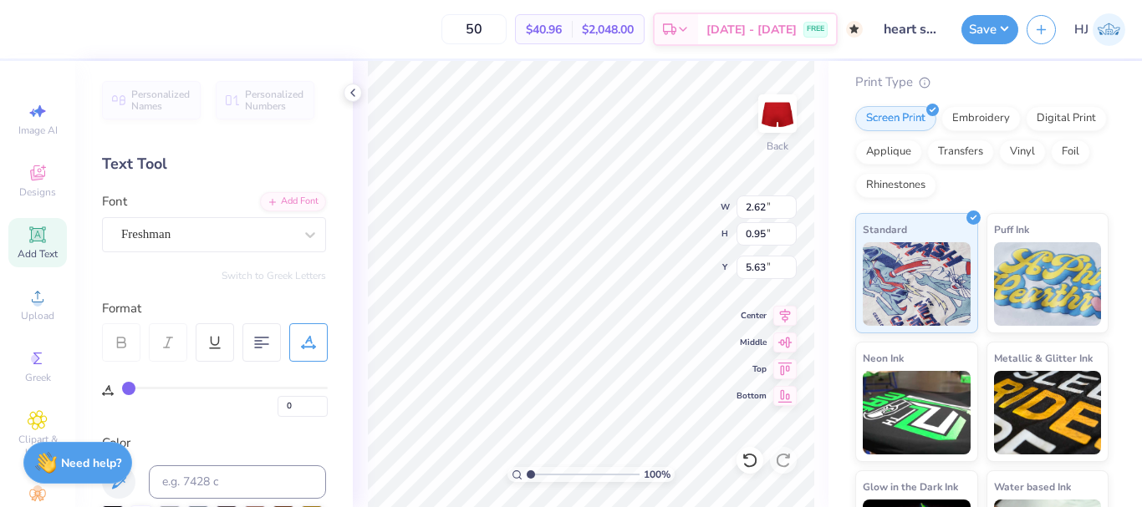
type input "2.79"
click at [1012, 28] on button "Save" at bounding box center [989, 27] width 57 height 29
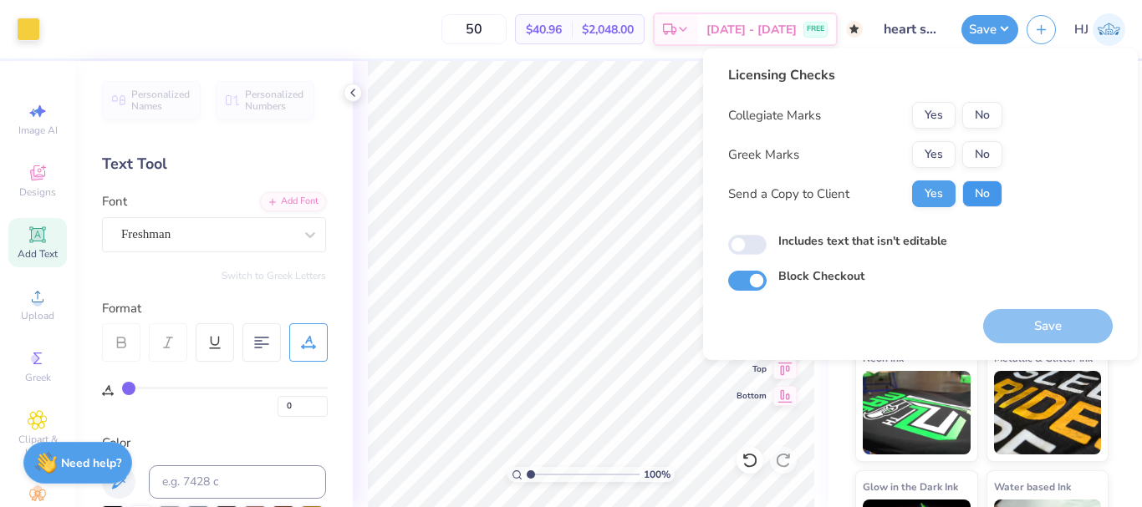
click at [979, 189] on button "No" at bounding box center [982, 194] width 40 height 27
click at [942, 146] on button "Yes" at bounding box center [933, 154] width 43 height 27
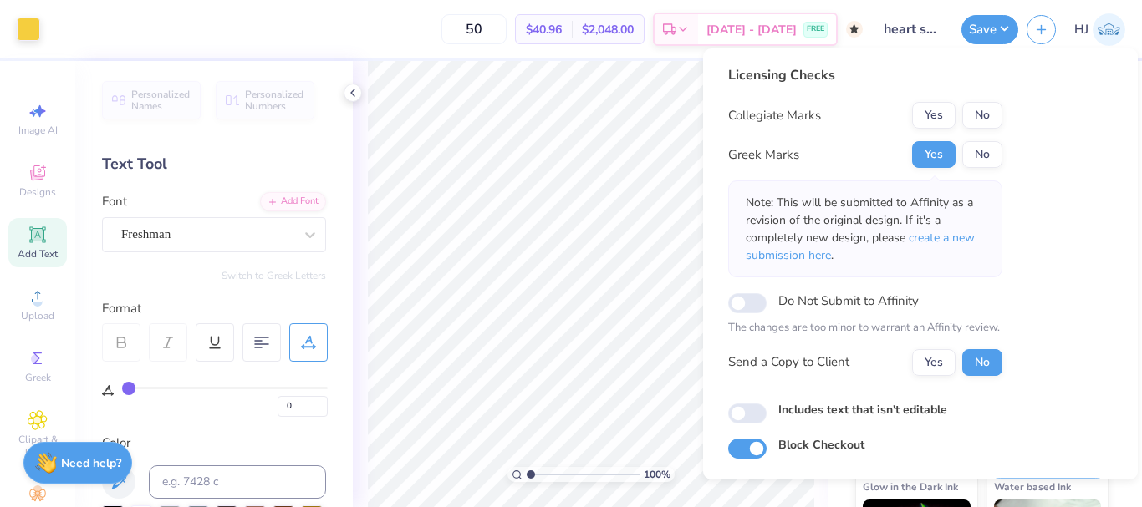
click at [981, 112] on button "No" at bounding box center [982, 115] width 40 height 27
click at [746, 302] on input "Do Not Submit to Affinity" at bounding box center [747, 303] width 38 height 20
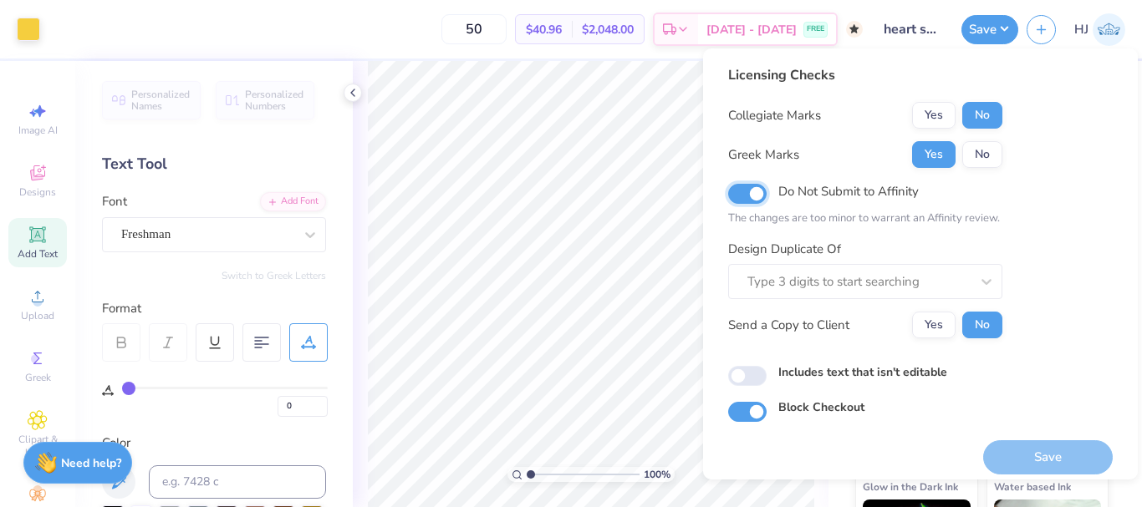
click at [752, 200] on input "Do Not Submit to Affinity" at bounding box center [747, 194] width 38 height 20
checkbox input "false"
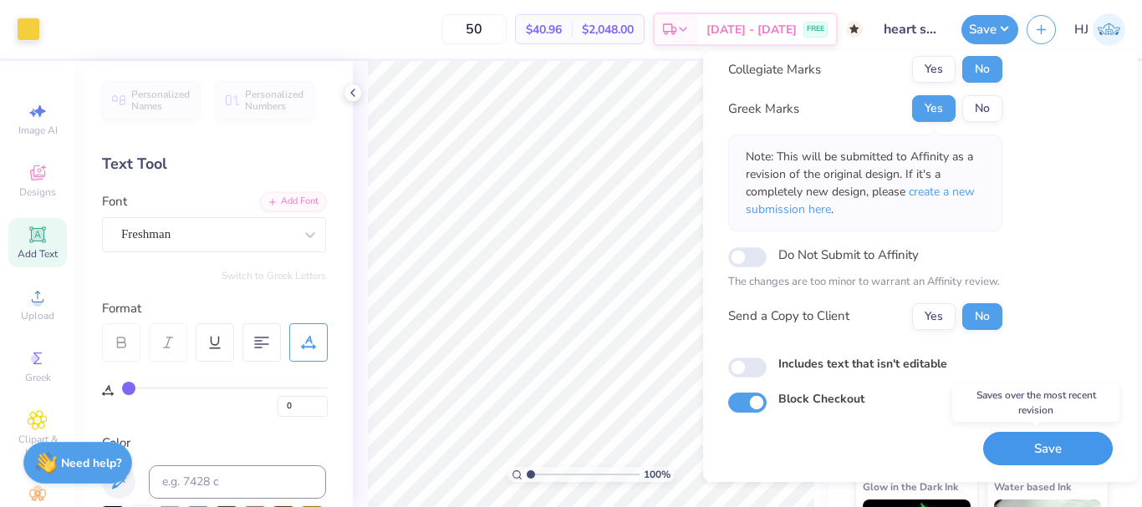
click at [1039, 447] on button "Save" at bounding box center [1048, 449] width 130 height 34
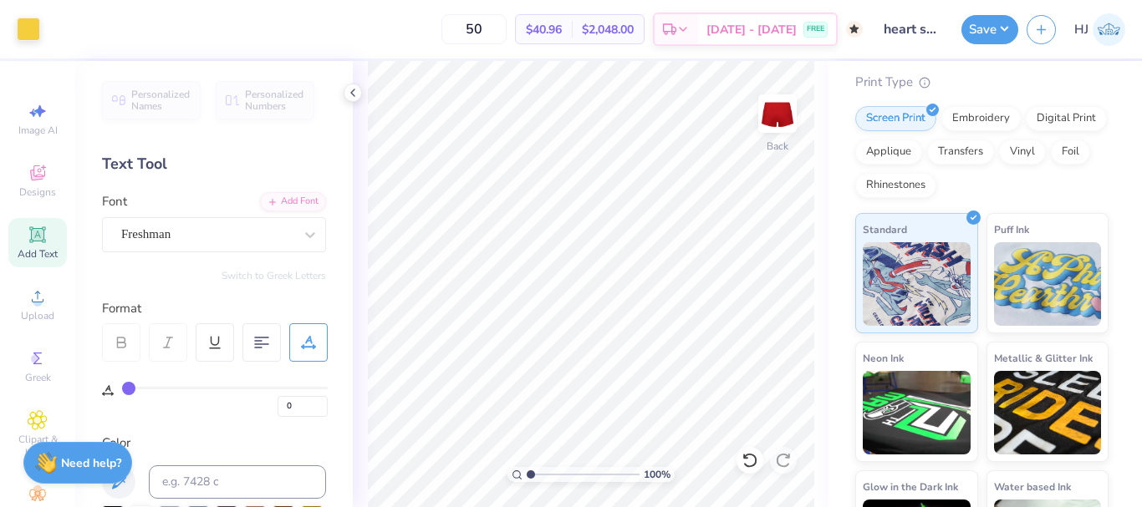
click at [833, 467] on div "Art colors 50 $40.96 Per Item $2,048.00 Total Est. Delivery Oct 27 - 30 FREE De…" at bounding box center [571, 253] width 1142 height 507
click at [818, 463] on div "100 % Back" at bounding box center [591, 284] width 476 height 446
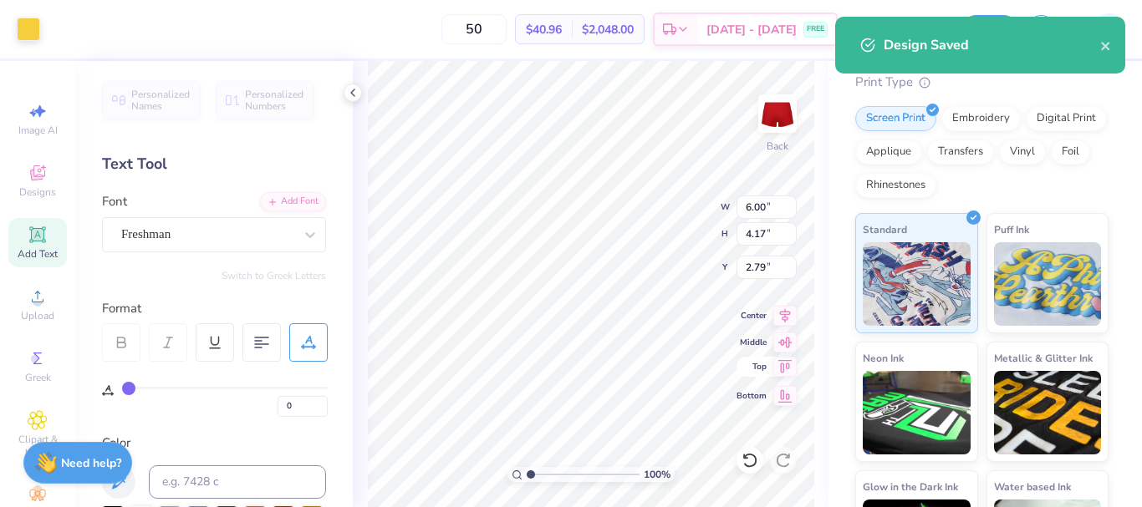
type input "2.09"
type input "0.87"
type input "5.19"
type input "4.95"
type input "1.39"
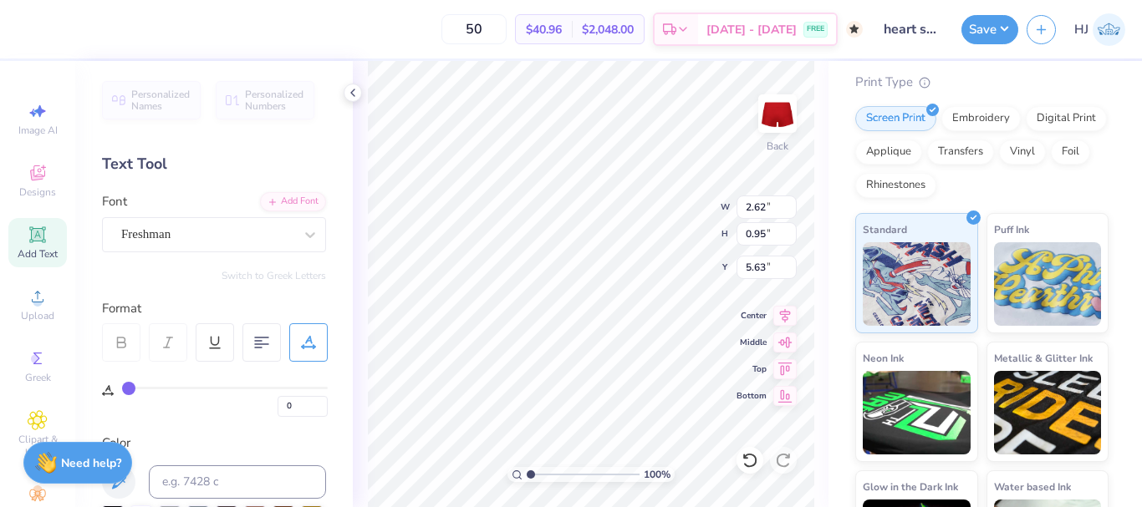
type input "4.95"
type input "1.39"
type input "5.19"
click at [1010, 27] on button "Save" at bounding box center [989, 27] width 57 height 29
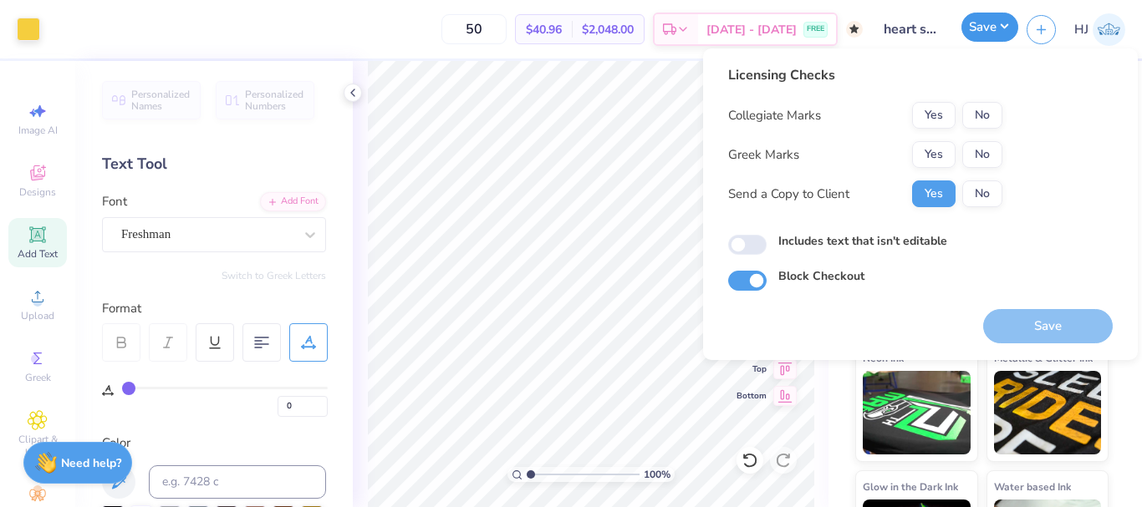
click at [1010, 27] on button "Save" at bounding box center [989, 27] width 57 height 29
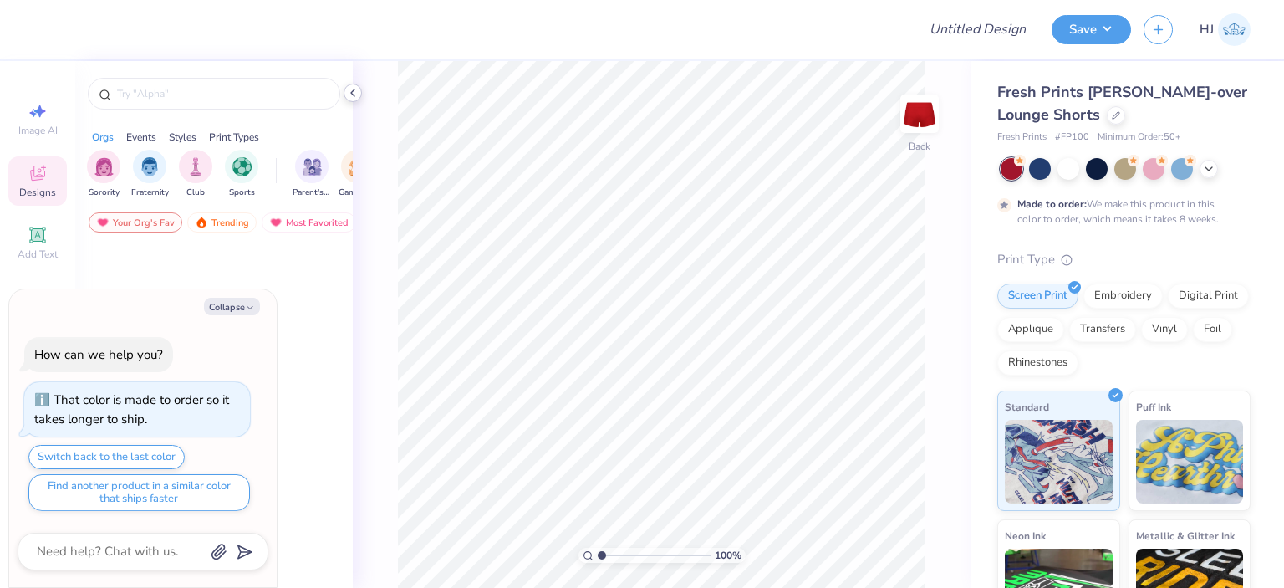
click at [355, 87] on icon at bounding box center [352, 92] width 13 height 13
type textarea "x"
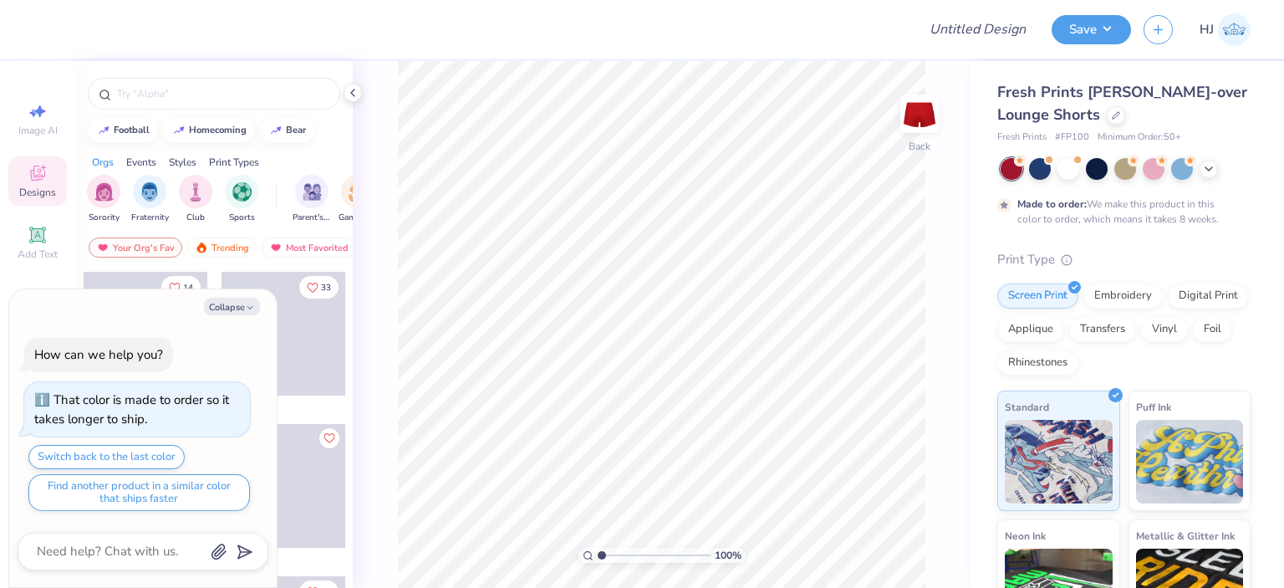
type textarea "x"
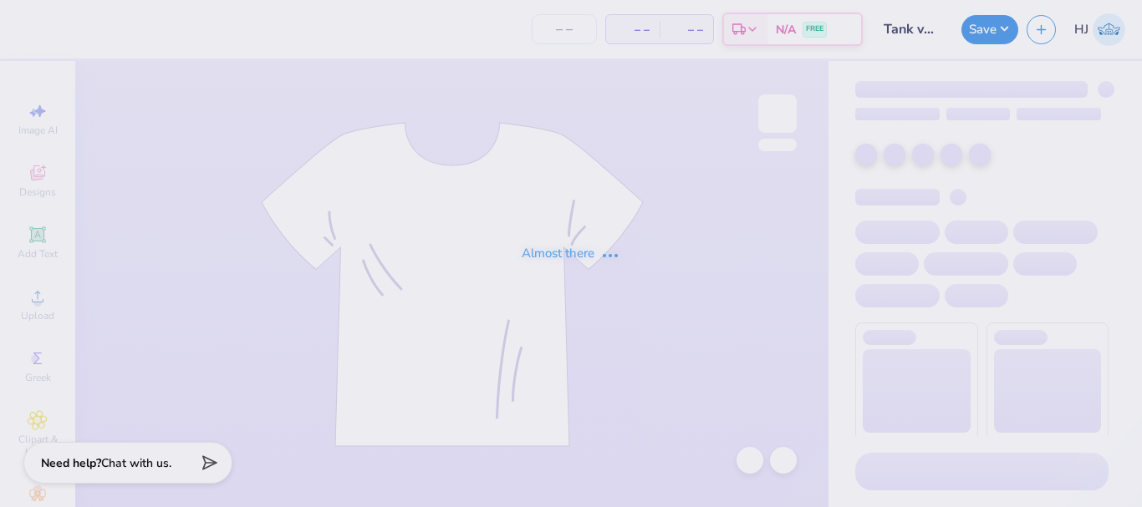
type input "24"
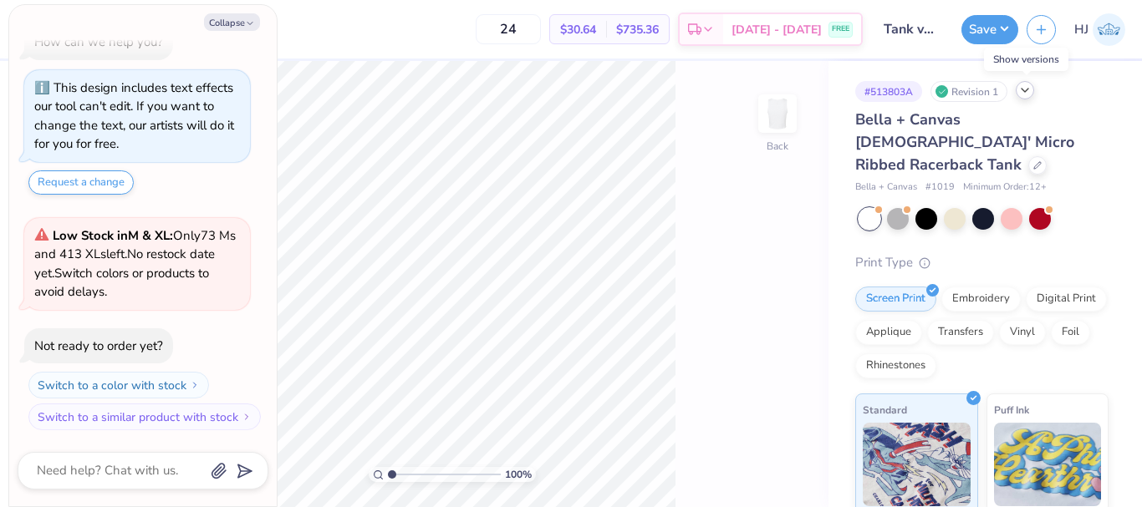
click at [1029, 92] on icon at bounding box center [1024, 90] width 13 height 13
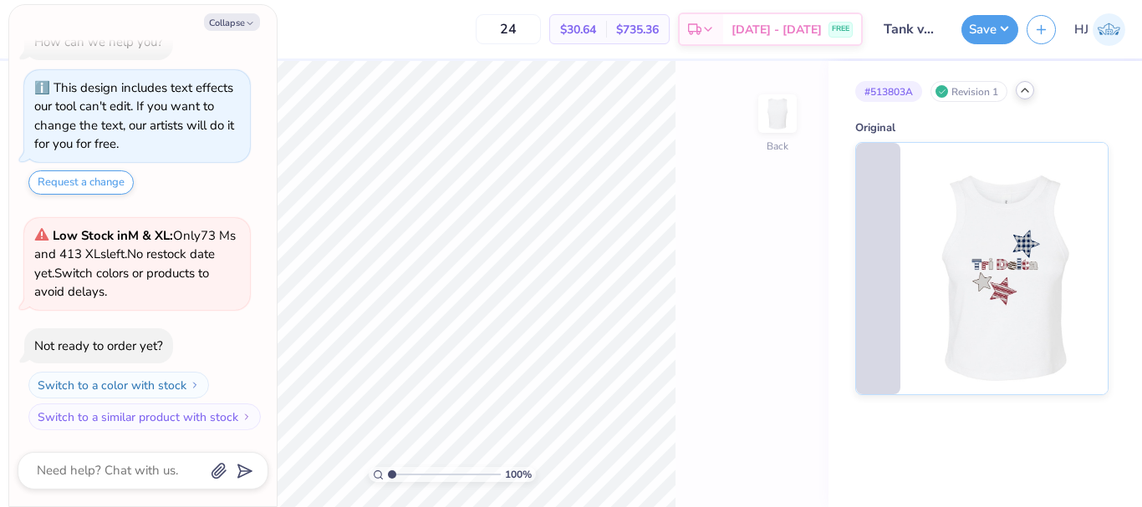
click at [1030, 92] on icon at bounding box center [1024, 90] width 13 height 13
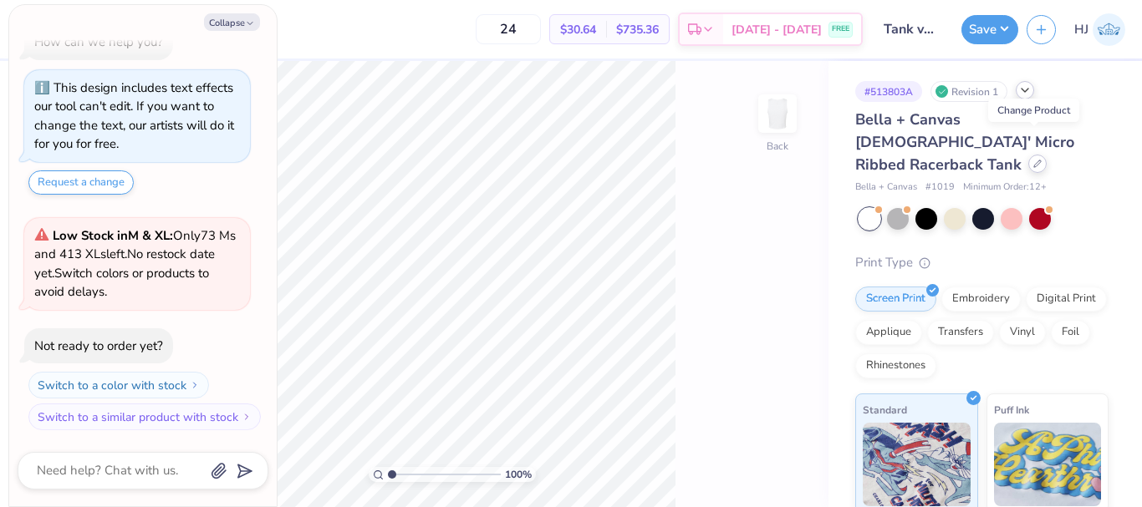
click at [1033, 160] on icon at bounding box center [1037, 164] width 8 height 8
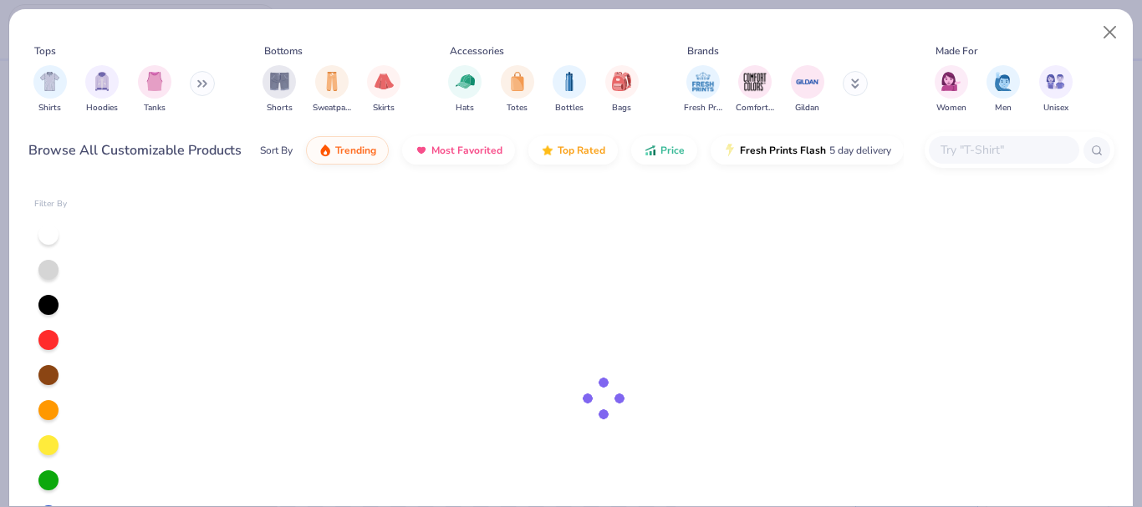
click at [971, 145] on input "text" at bounding box center [1003, 149] width 129 height 19
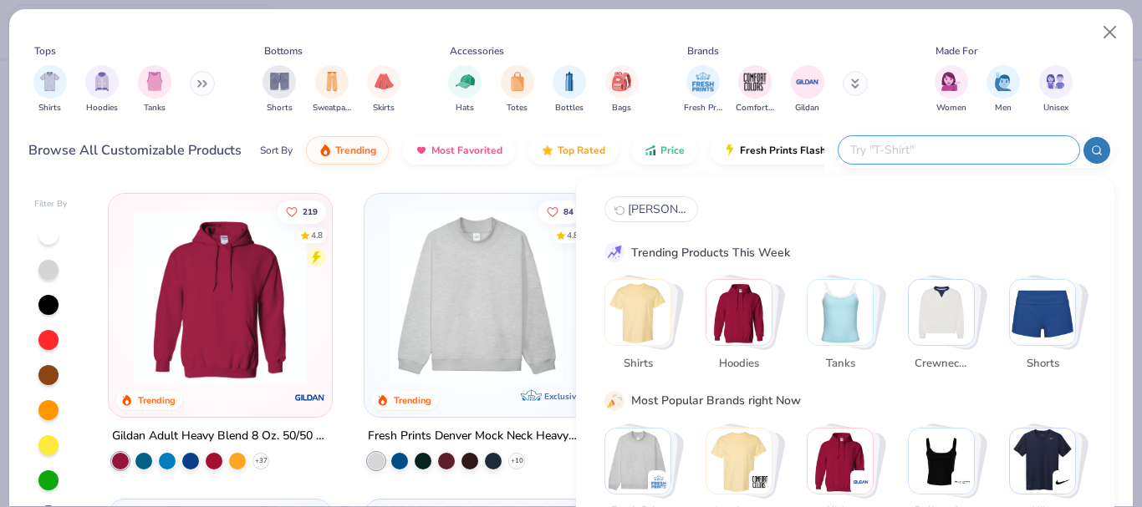
type textarea "x"
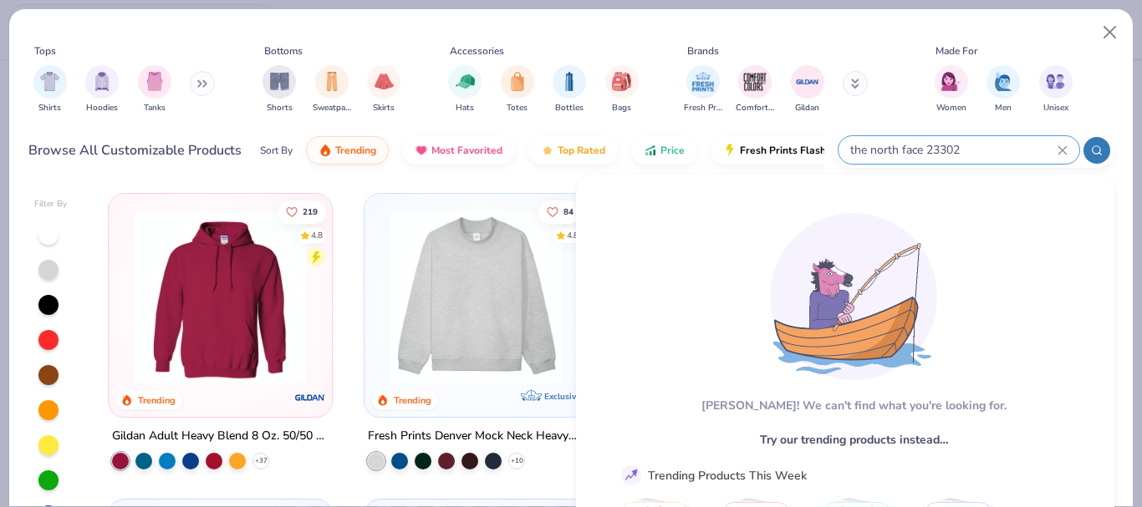
click at [977, 145] on input "the north face 23302" at bounding box center [952, 149] width 209 height 19
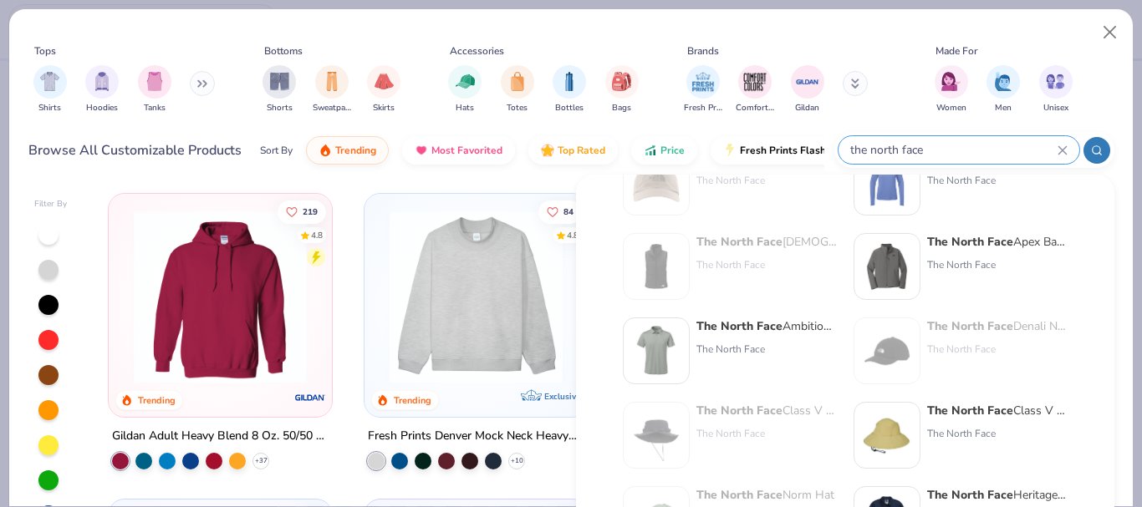
scroll to position [418, 0]
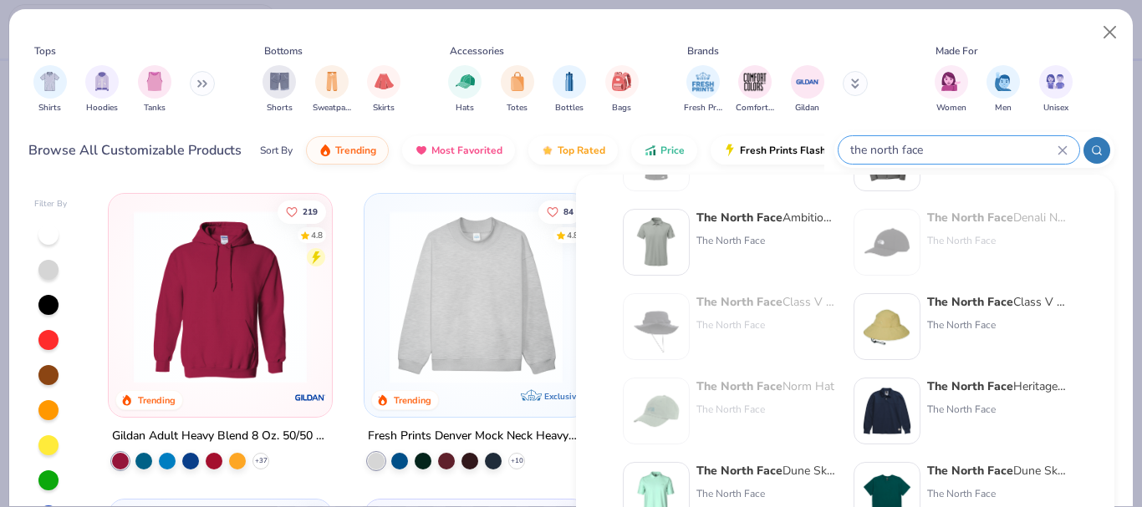
type input "the north face"
click at [976, 148] on input "the north face" at bounding box center [952, 149] width 209 height 19
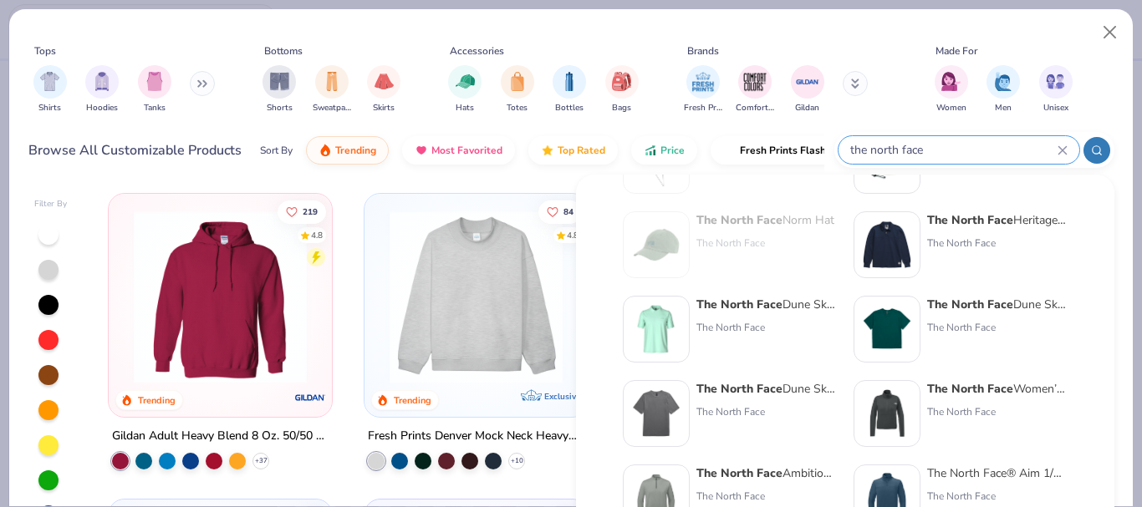
scroll to position [585, 0]
click at [894, 242] on img at bounding box center [887, 244] width 52 height 52
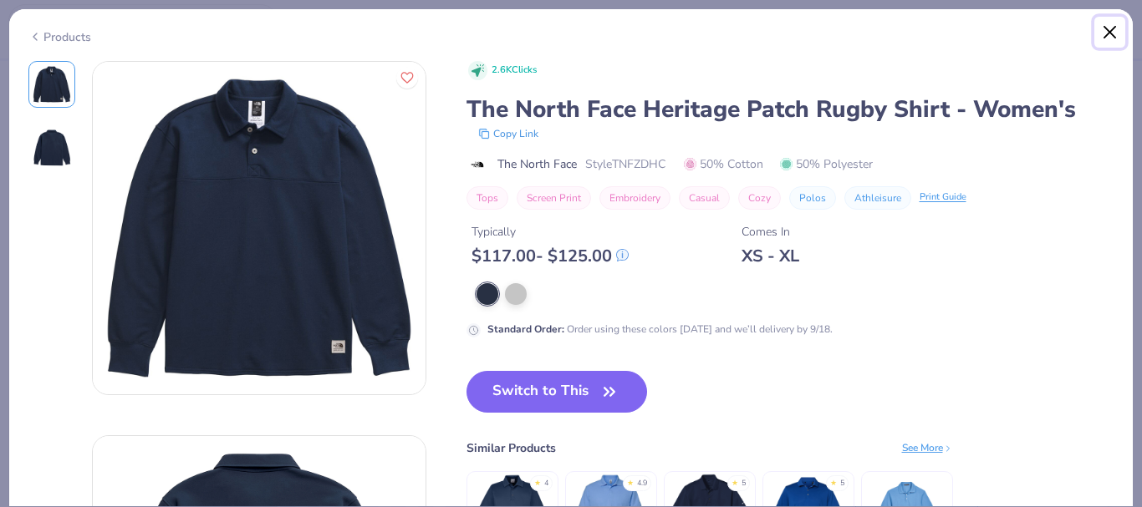
click at [1107, 33] on button "Close" at bounding box center [1110, 33] width 32 height 32
type textarea "x"
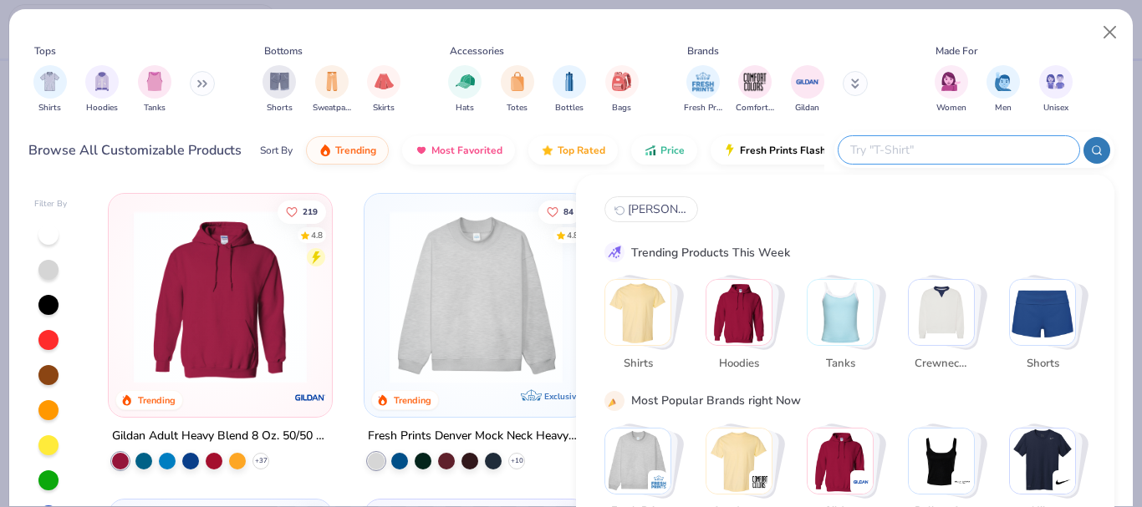
click at [993, 145] on input "text" at bounding box center [957, 149] width 219 height 19
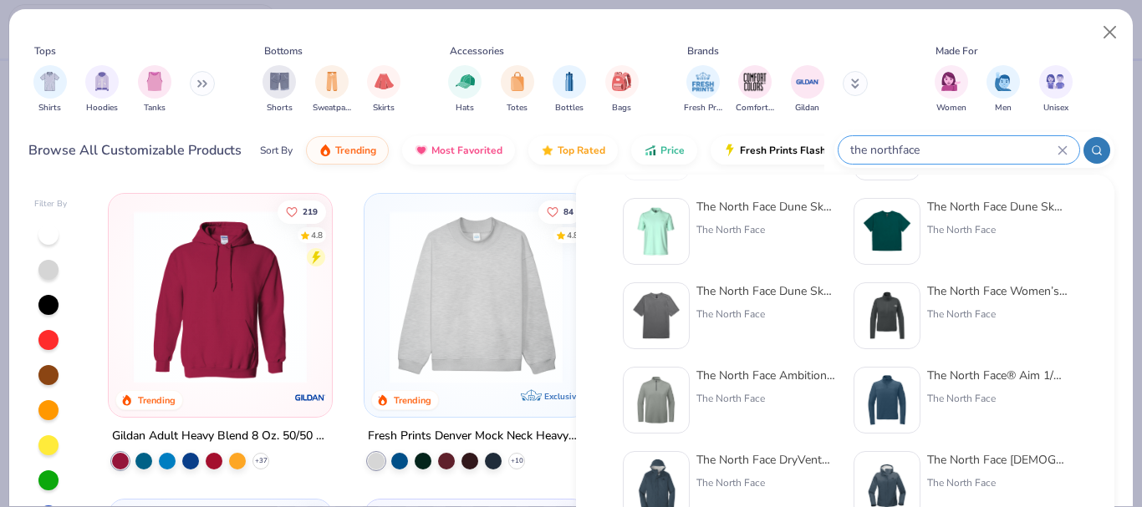
scroll to position [686, 0]
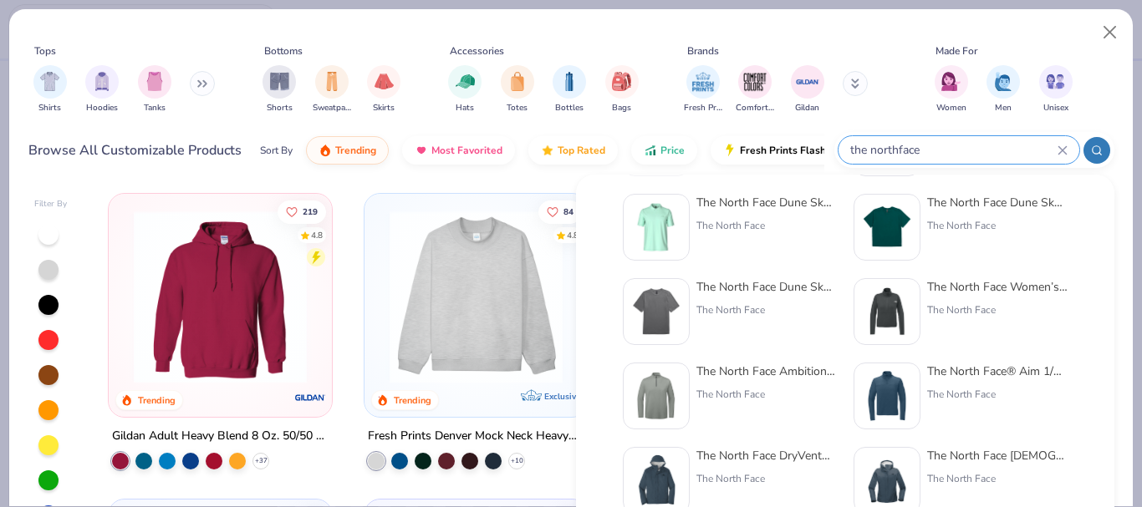
type input "the northface"
click at [759, 288] on div "The North Face Dune Sky Short-Sleeve Crew - Men's" at bounding box center [766, 287] width 140 height 18
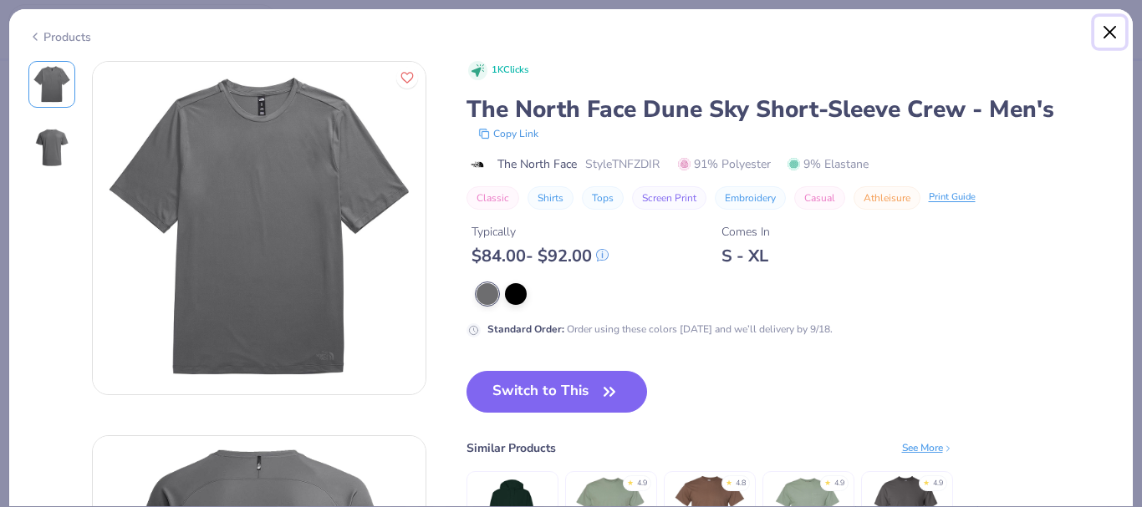
click at [1117, 30] on button "Close" at bounding box center [1110, 33] width 32 height 32
type textarea "x"
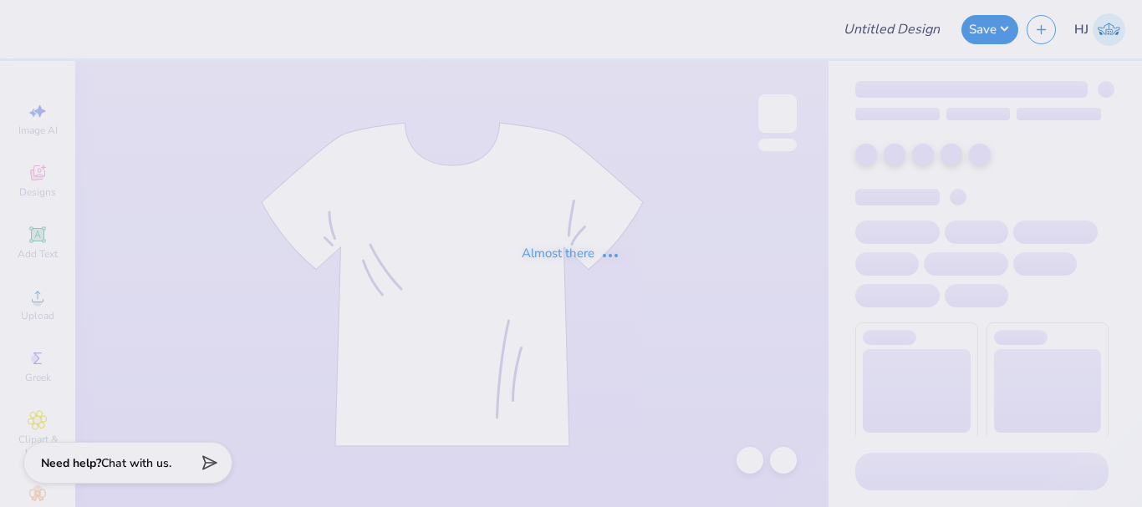
type input "Tank v2 Tridelt recruitment"
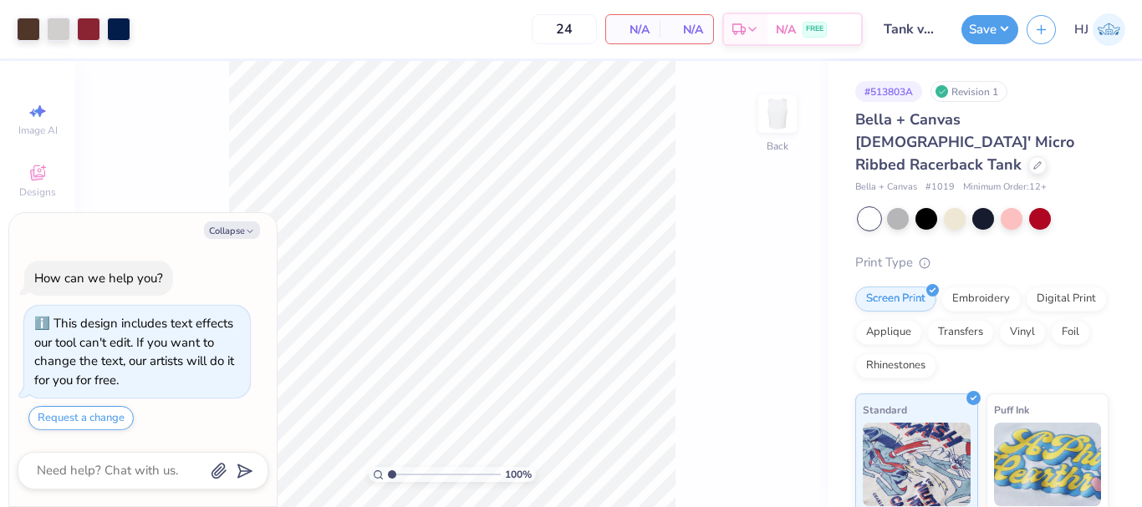
scroll to position [28, 0]
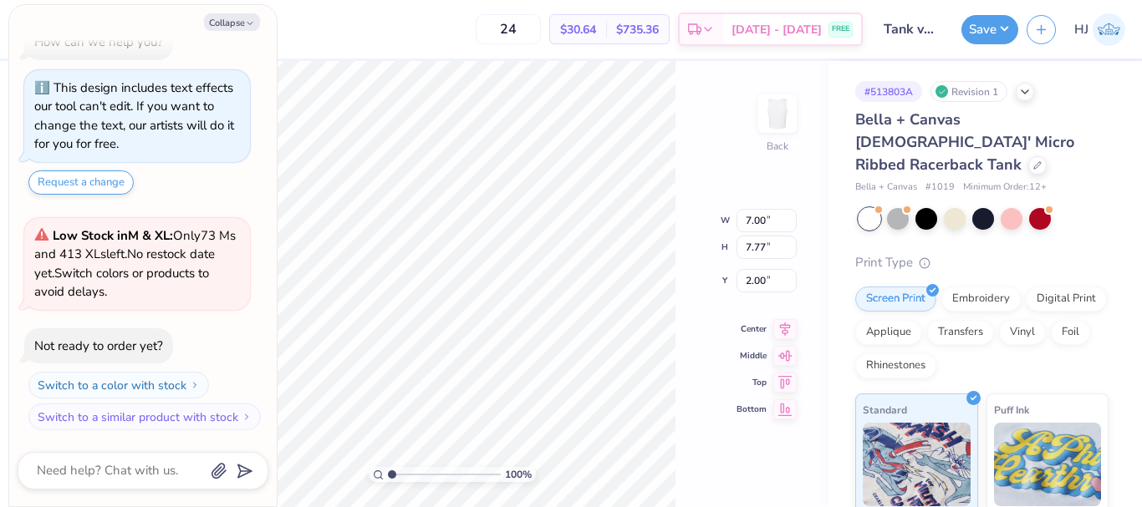
type textarea "x"
type input "2.71964221644285"
type textarea "x"
type input "2.71964221644285"
click at [230, 27] on button "Collapse" at bounding box center [232, 22] width 56 height 18
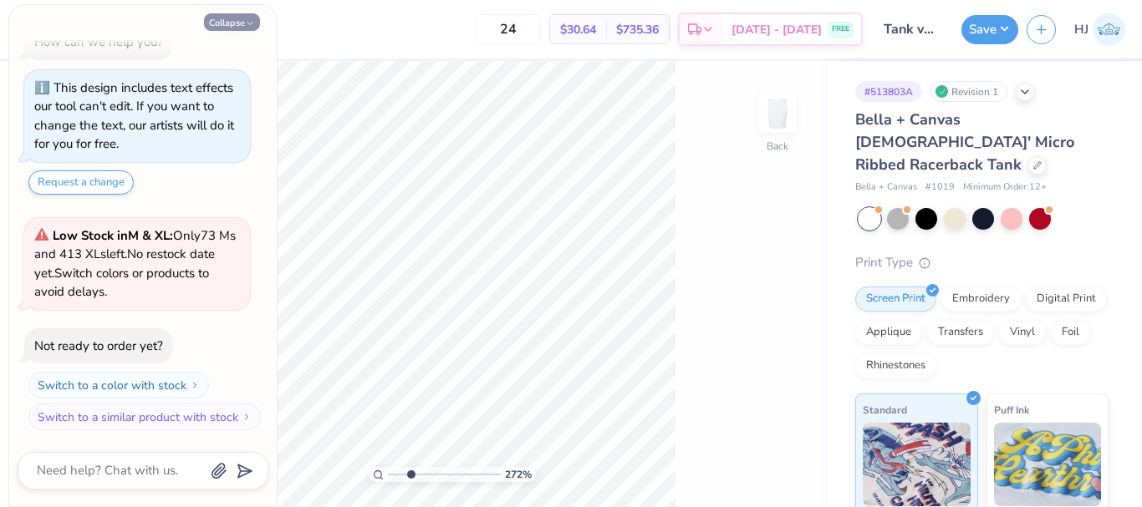
type textarea "x"
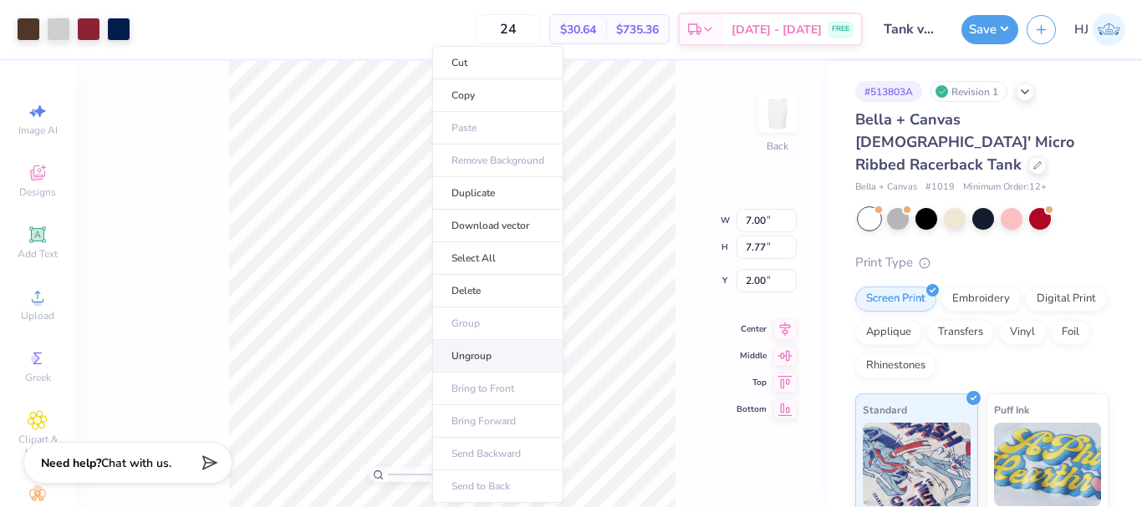
click at [472, 355] on li "Ungroup" at bounding box center [497, 356] width 131 height 33
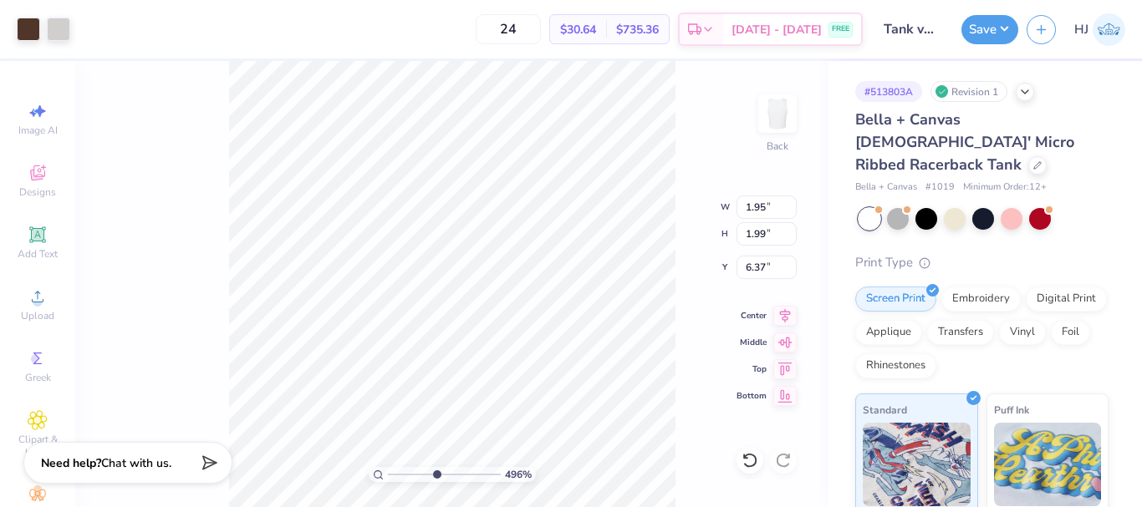
click at [194, 318] on div "496 % Back W 1.95 1.95 " H 1.99 1.99 " Y 6.37 6.37 " Center Middle Top Bottom" at bounding box center [451, 284] width 753 height 446
click at [31, 28] on div at bounding box center [28, 27] width 23 height 23
type input "4.95699908144428"
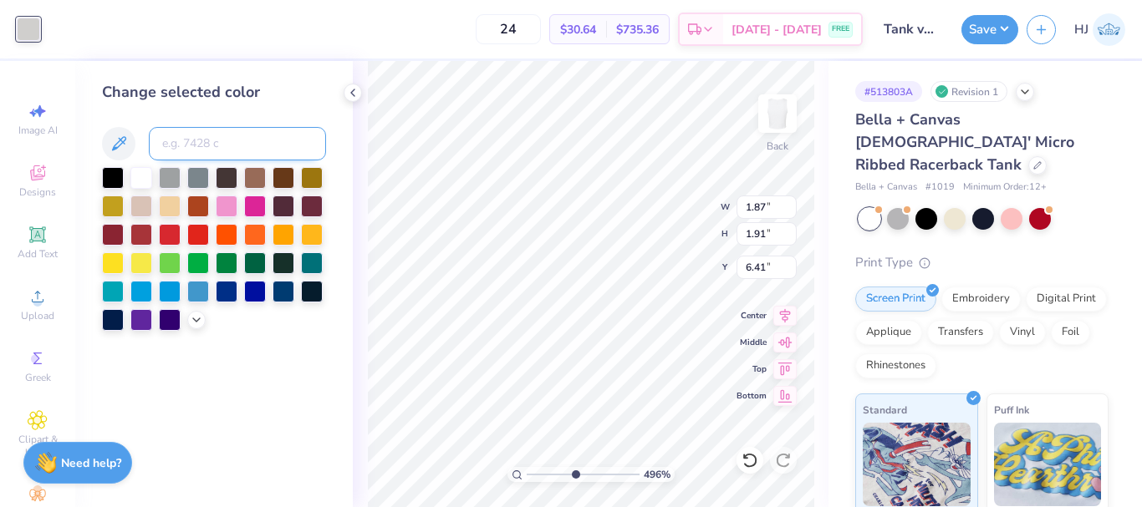
click at [216, 134] on input at bounding box center [237, 143] width 177 height 33
type input "476"
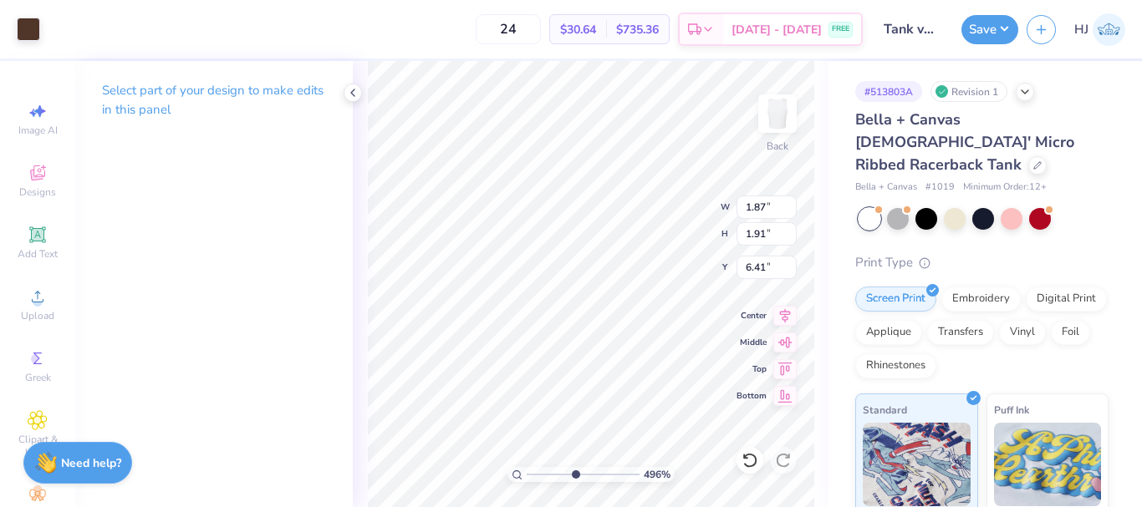
type input "4.95699908144428"
type input "6.44"
type input "4.95699908144428"
type input "6.41"
type input "4.95699908144428"
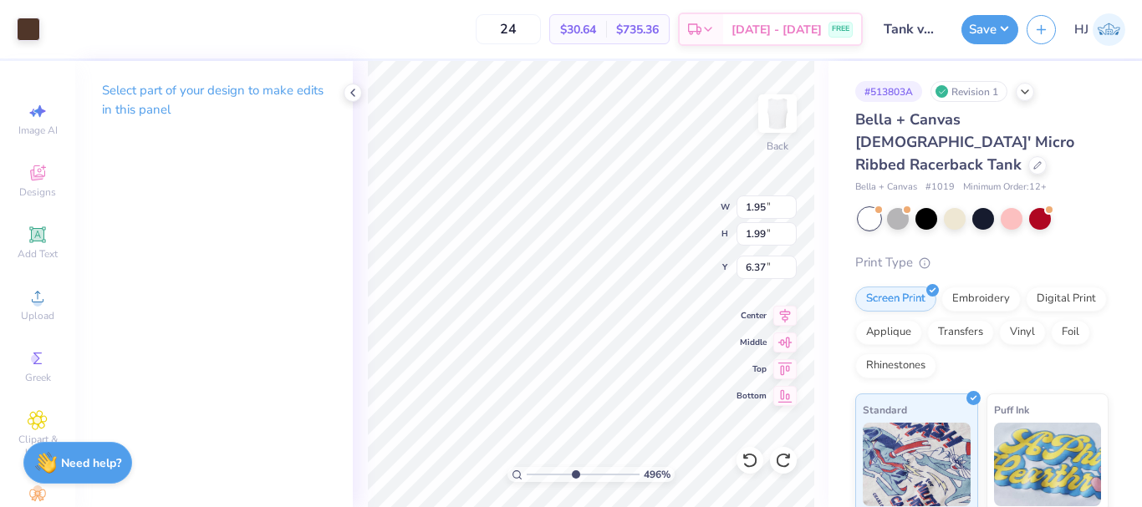
type input "6.50"
type input "4.95699908144428"
type input "6.37"
click at [32, 29] on div at bounding box center [28, 27] width 23 height 23
type input "4.95699908144428"
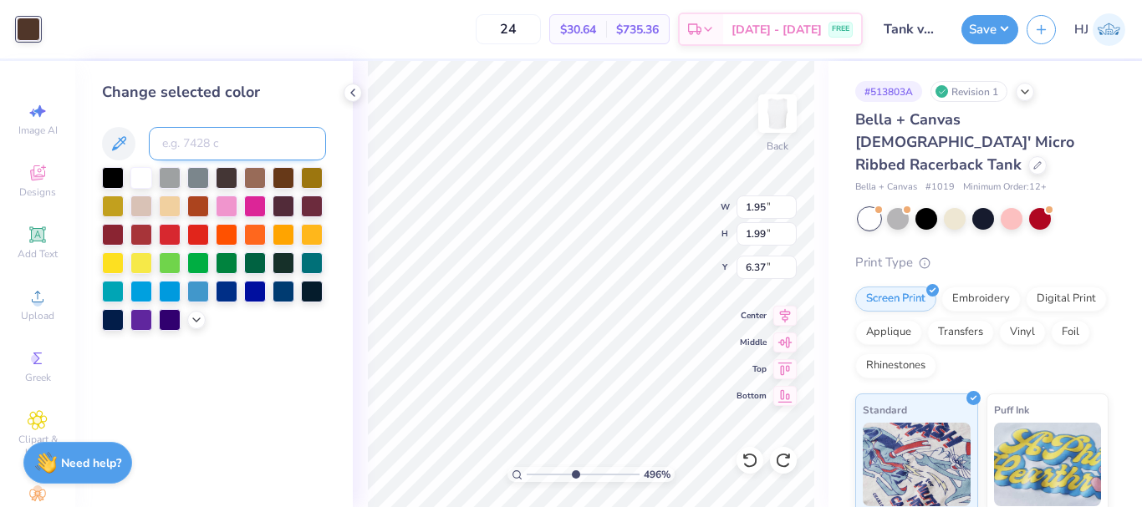
click at [241, 140] on input at bounding box center [237, 143] width 177 height 33
type input "cool gra 2c"
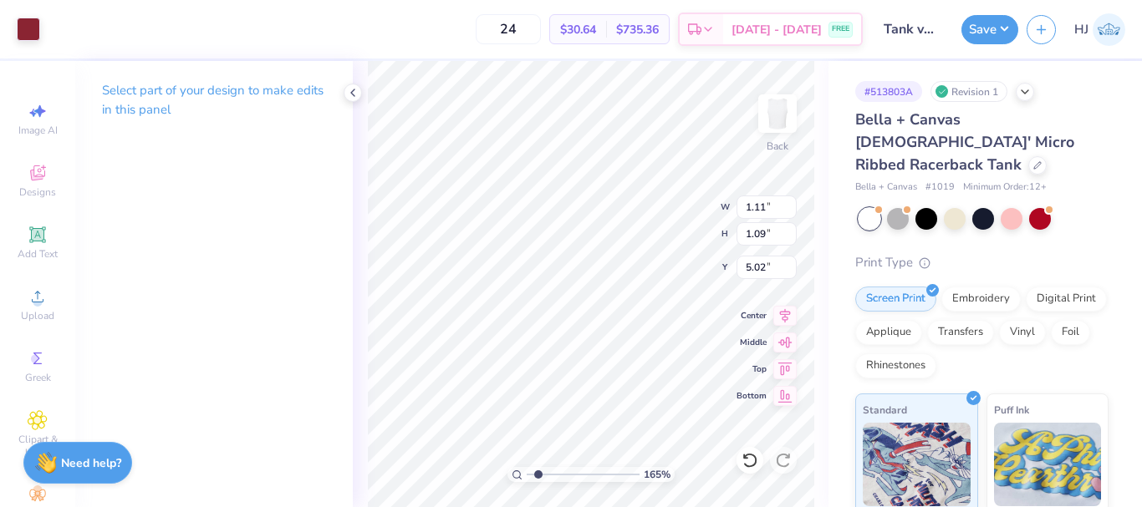
type input "1.64913377760655"
type input "1.87"
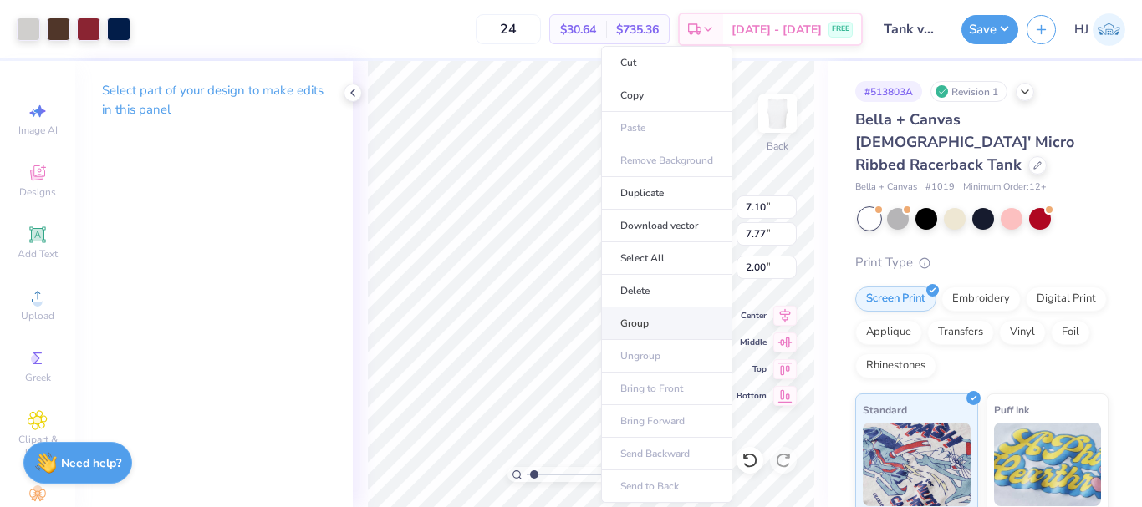
click at [642, 323] on li "Group" at bounding box center [666, 324] width 131 height 33
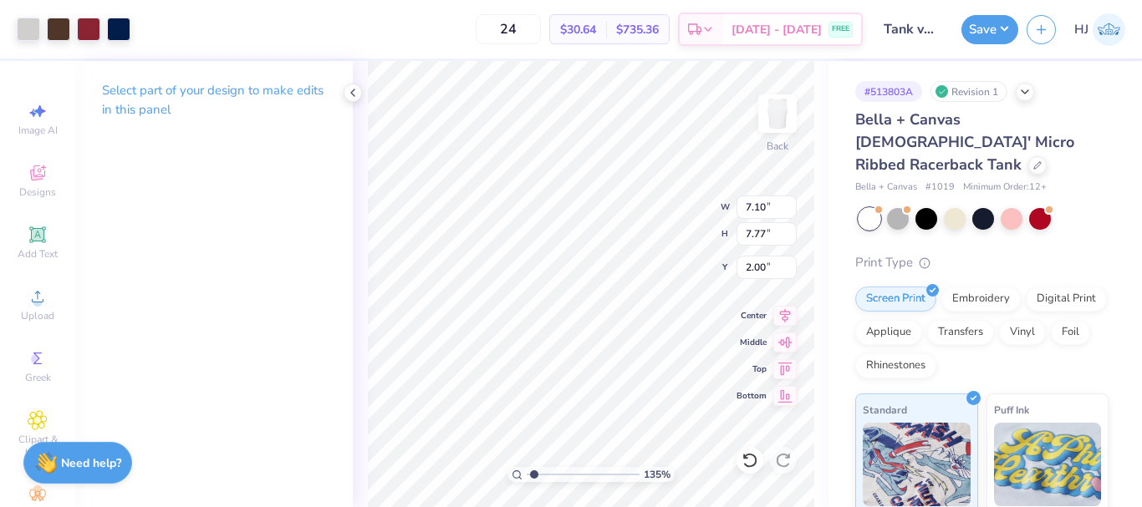
type input "1.35006143669128"
click at [761, 210] on input "7.10" at bounding box center [766, 207] width 60 height 23
type input "7"
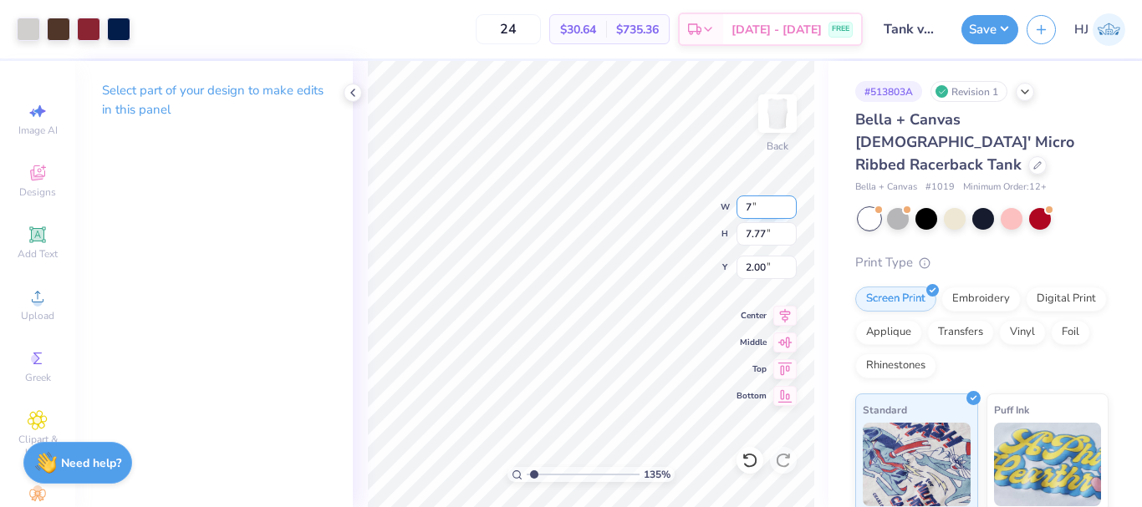
type input "1.35006143669128"
type input "7.00"
type input "7.66"
click at [765, 257] on input "2.05" at bounding box center [766, 267] width 60 height 23
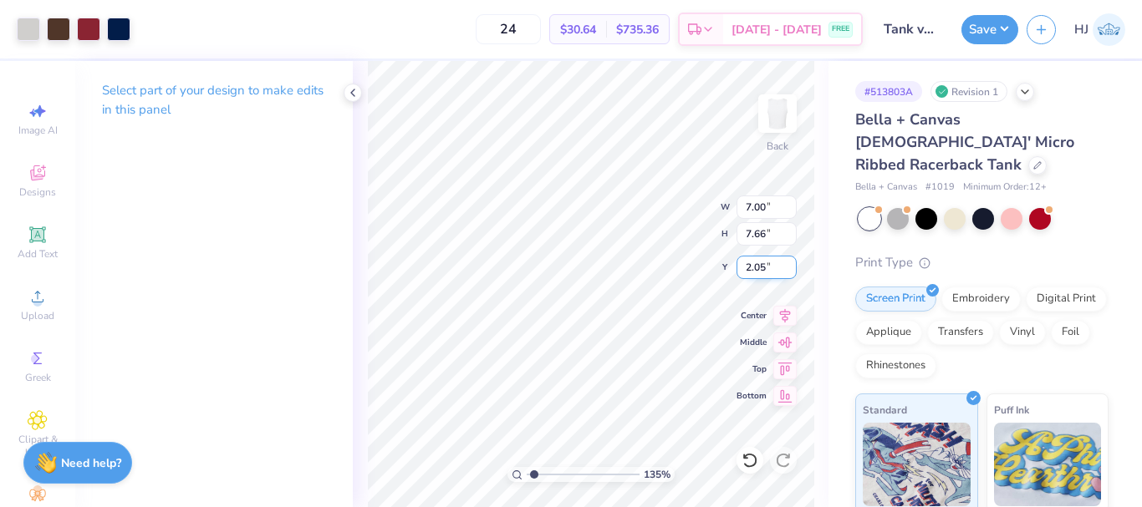
click at [765, 257] on input "2.05" at bounding box center [766, 267] width 60 height 23
type input "2"
type input "1.35006143669128"
type input "2.00"
click at [776, 229] on input "7.66" at bounding box center [766, 233] width 60 height 23
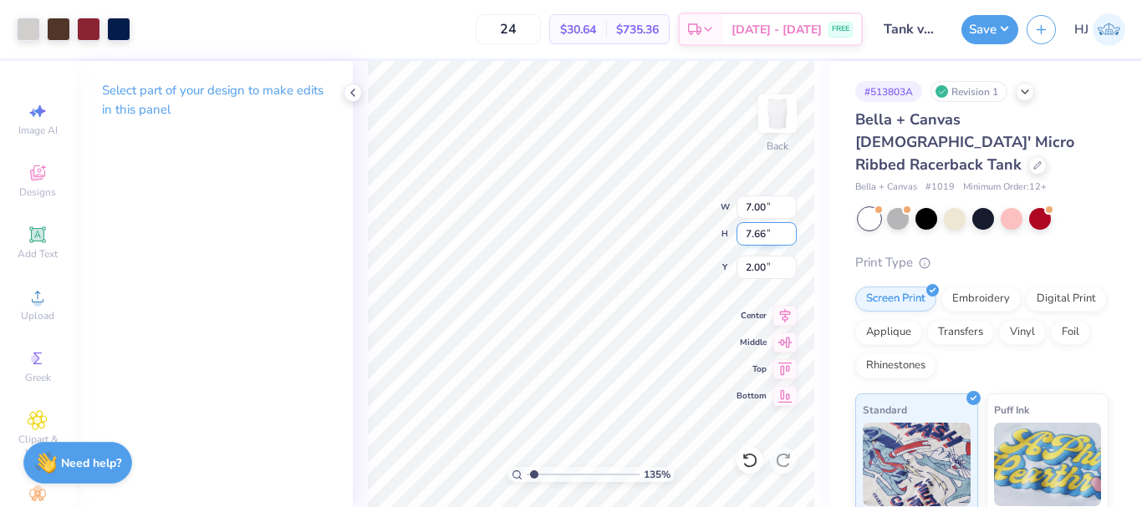
click at [776, 229] on input "7.66" at bounding box center [766, 233] width 60 height 23
type input "7"
type input "1.35006143669128"
type input "6.39"
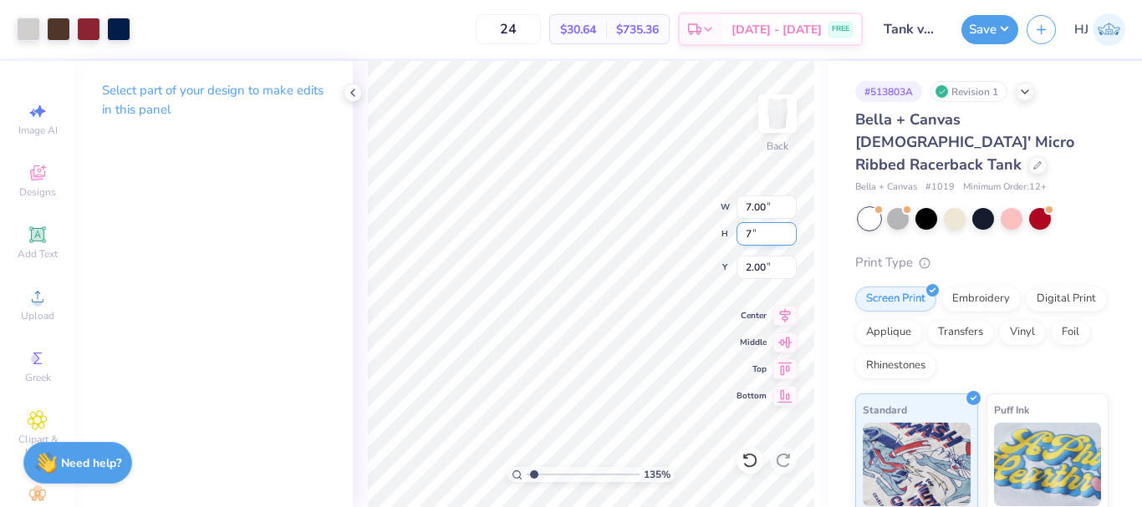
type input "7.00"
click at [771, 261] on input "2.33" at bounding box center [766, 267] width 60 height 23
type input "2"
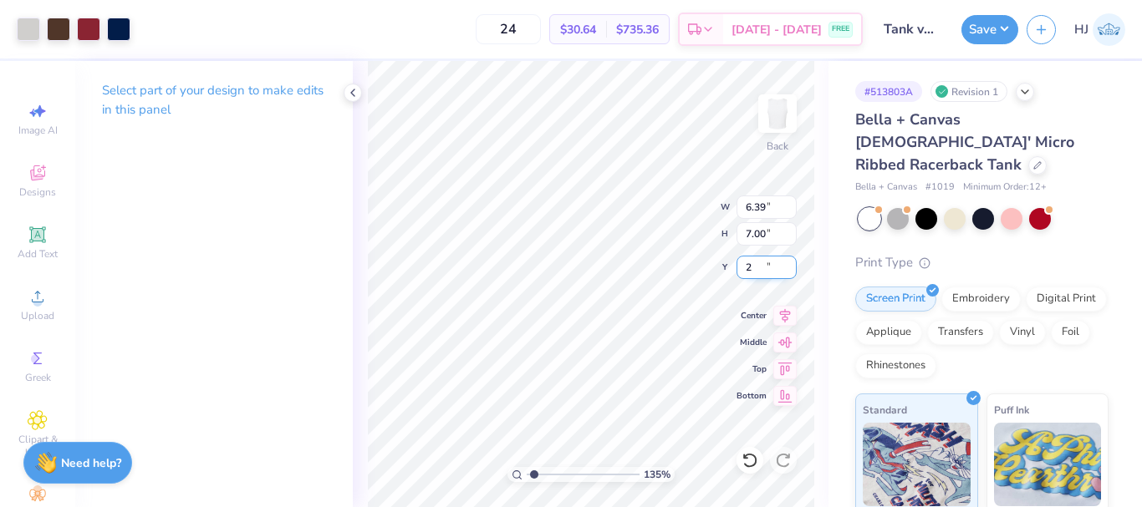
type input "1.35006143669128"
type input "2.00"
click at [145, 24] on div "24 $30.64 Per Item $735.36 Total Est. Delivery Sep 15 - 18 FREE" at bounding box center [501, 29] width 724 height 59
click at [1009, 29] on button "Save" at bounding box center [989, 27] width 57 height 29
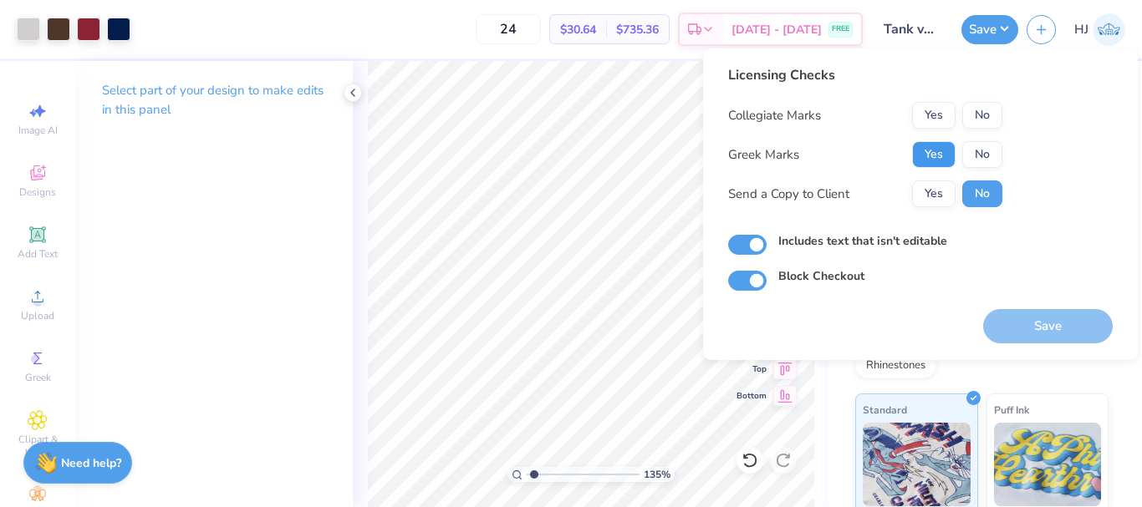
click at [949, 148] on button "Yes" at bounding box center [933, 154] width 43 height 27
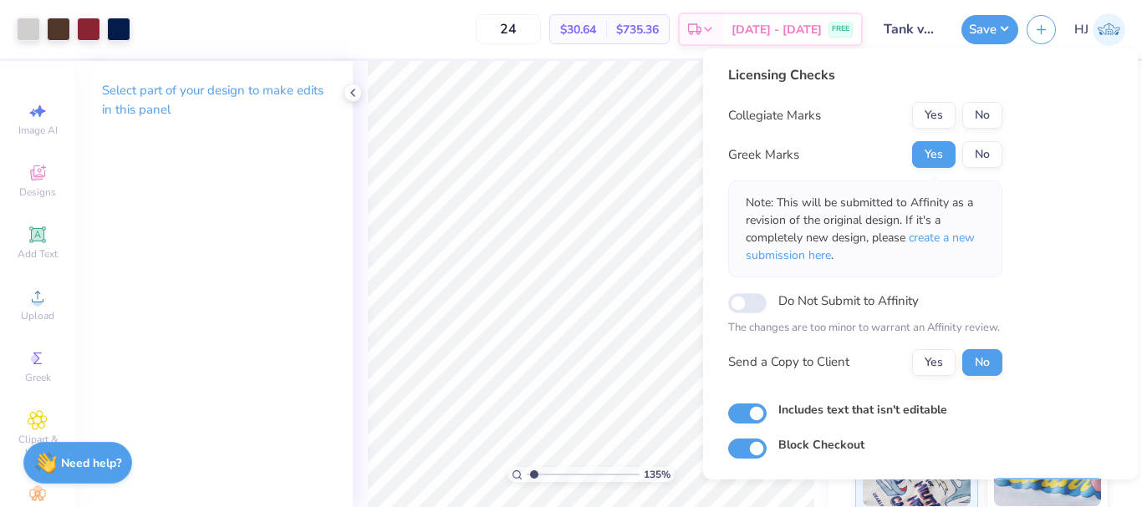
drag, startPoint x: 988, startPoint y: 114, endPoint x: 985, endPoint y: 100, distance: 13.6
click at [978, 108] on button "No" at bounding box center [982, 115] width 40 height 27
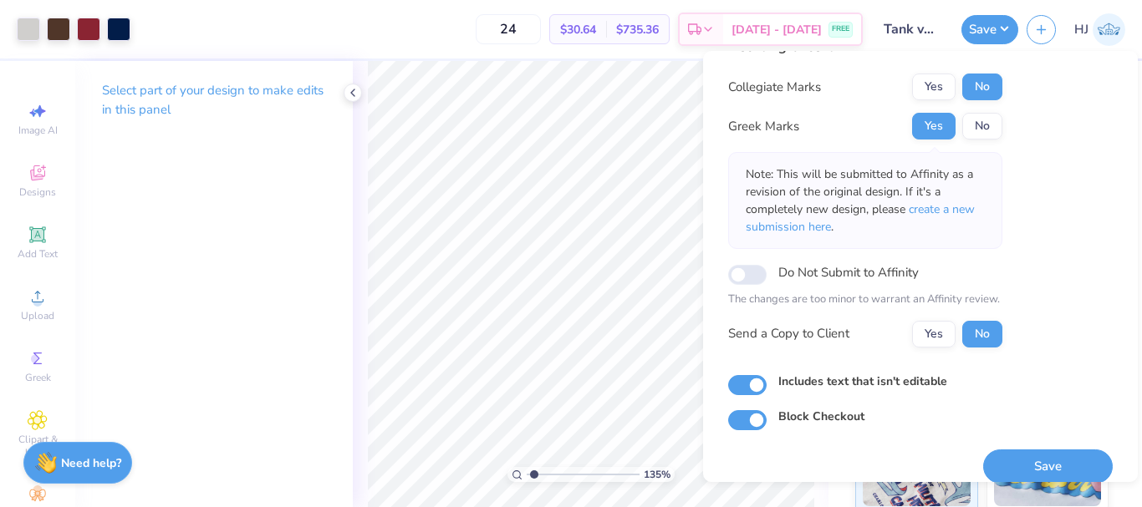
scroll to position [48, 0]
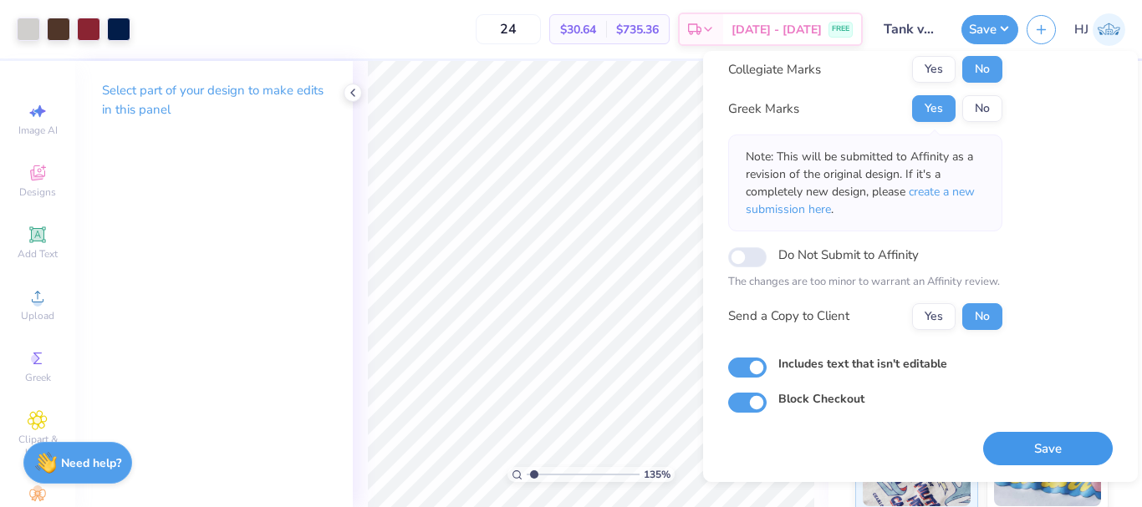
click at [1049, 435] on button "Save" at bounding box center [1048, 449] width 130 height 34
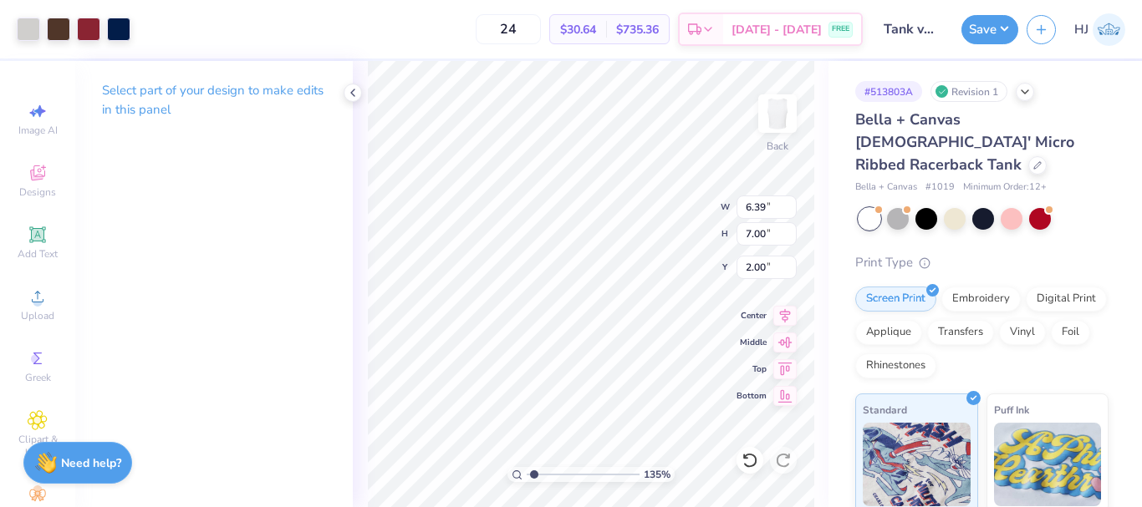
type input "1.35006143669128"
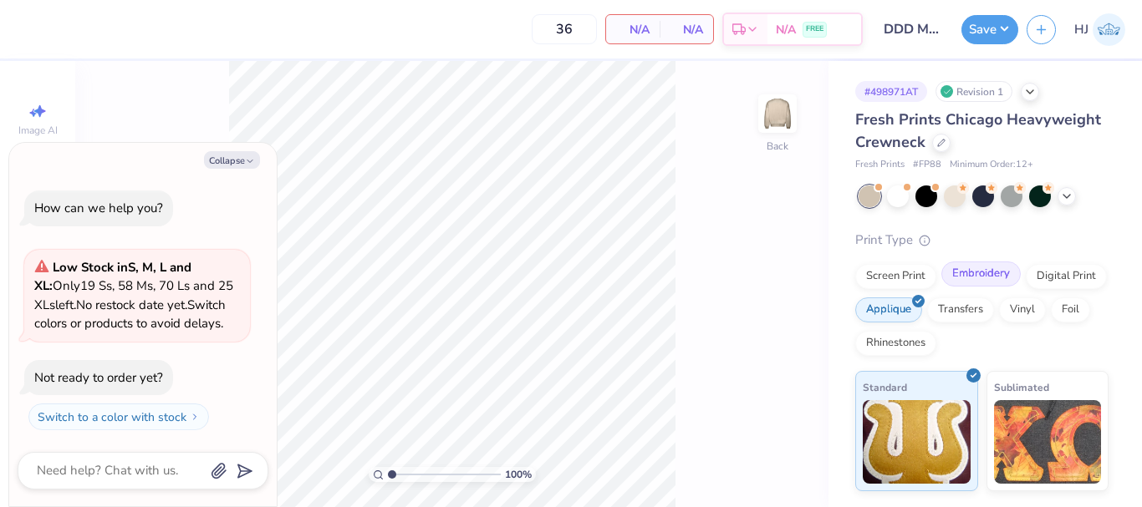
click at [969, 279] on div "Embroidery" at bounding box center [980, 274] width 79 height 25
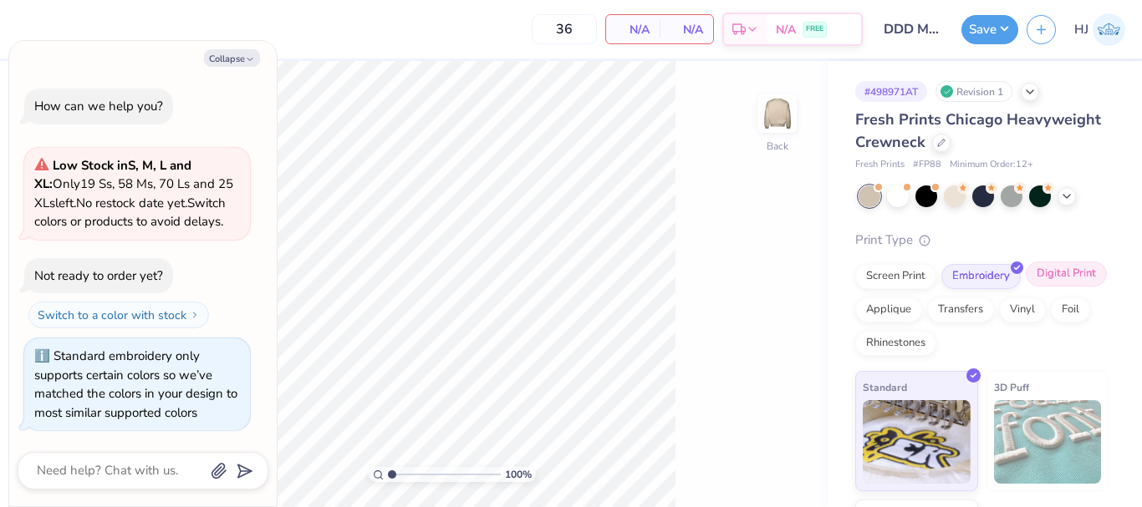
click at [1025, 287] on div "Digital Print" at bounding box center [1065, 274] width 81 height 25
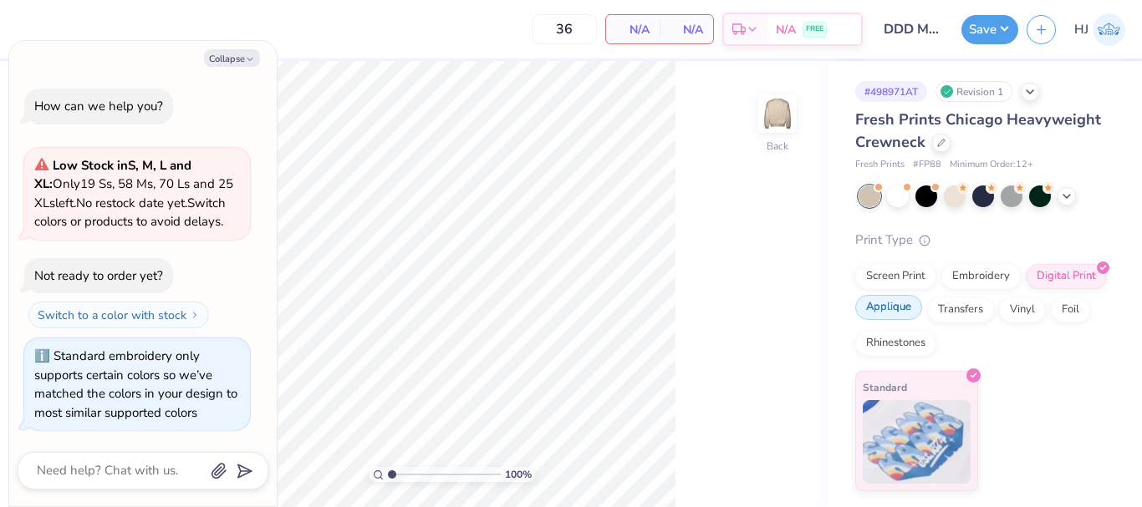
click at [891, 308] on div "Applique" at bounding box center [888, 307] width 67 height 25
type textarea "x"
